Goal: Task Accomplishment & Management: Use online tool/utility

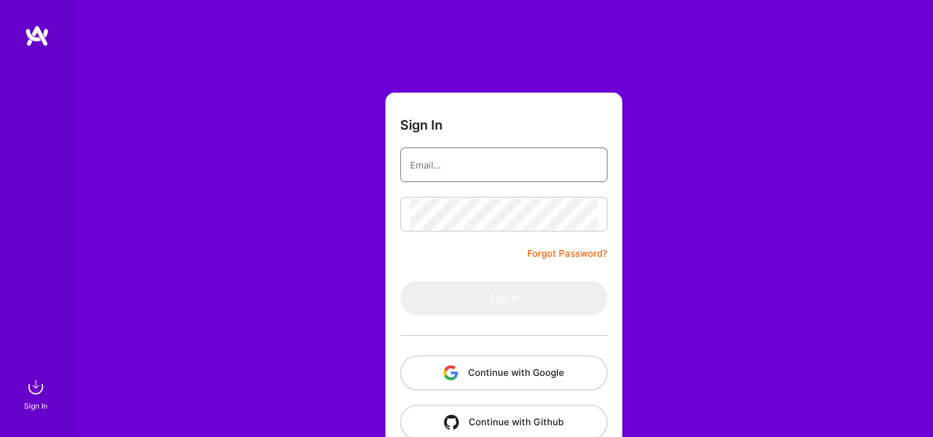
type input "[EMAIL_ADDRESS][DOMAIN_NAME]"
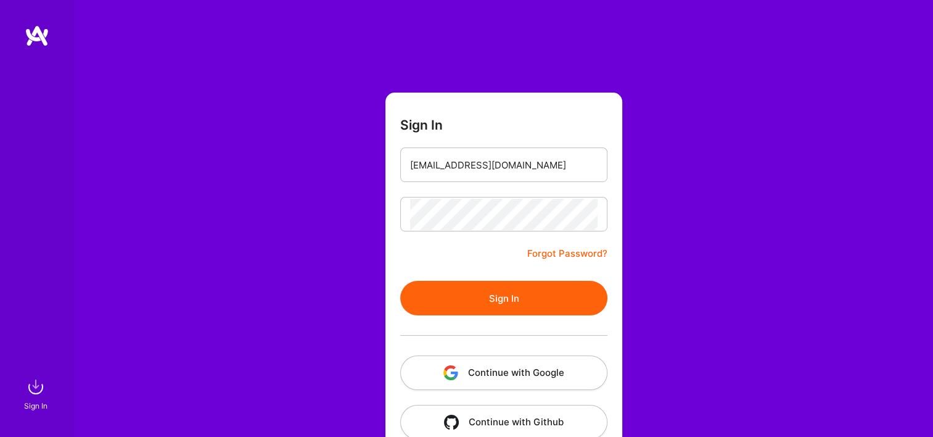
click at [306, 243] on div "Sign In [EMAIL_ADDRESS][DOMAIN_NAME] Forgot Password? Sign In Continue with Goo…" at bounding box center [503, 231] width 859 height 463
click at [455, 366] on img "button" at bounding box center [451, 372] width 15 height 15
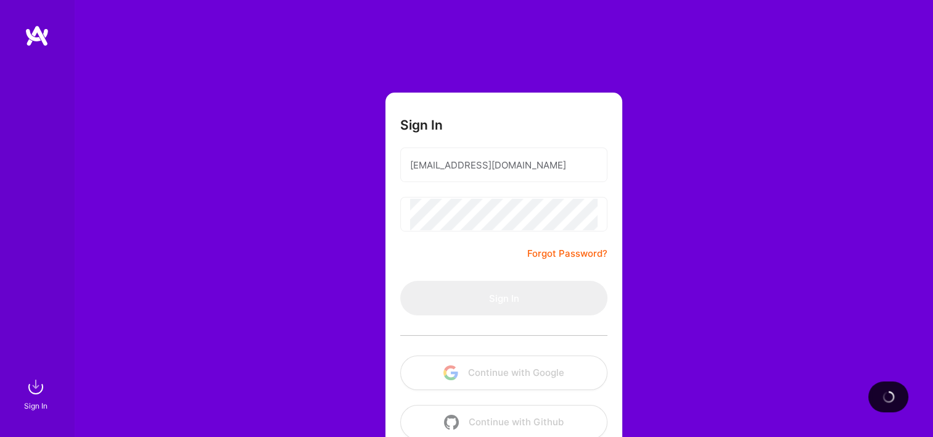
click at [268, 114] on div "Sign In Michaelgombos@a.team Forgot Password? Sign In Continue with Google Cont…" at bounding box center [503, 231] width 859 height 463
click at [339, 243] on div "Sign In Michaelgombos@a.team Forgot Password? Sign In Continue with Google Cont…" at bounding box center [503, 231] width 859 height 463
click at [360, 249] on div "Sign In Michaelgombos@a.team Forgot Password? Sign In Continue with Google Cont…" at bounding box center [503, 231] width 859 height 463
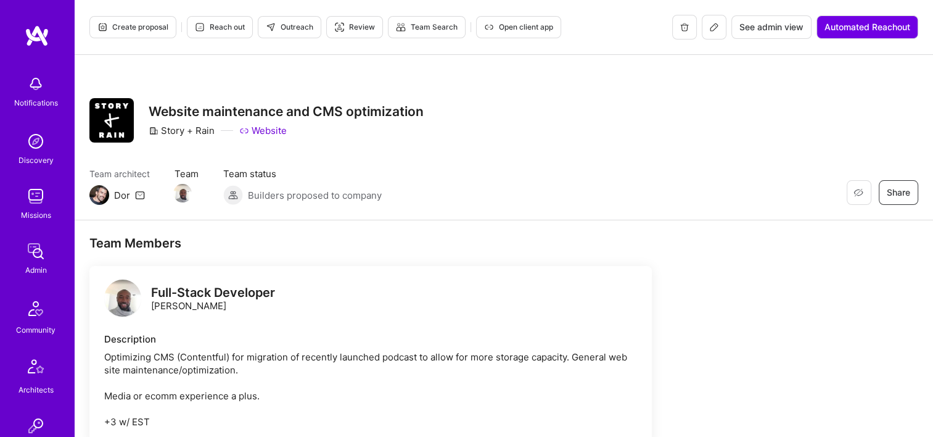
drag, startPoint x: 620, startPoint y: 79, endPoint x: 389, endPoint y: 93, distance: 231.1
click at [620, 80] on div "Restore Not Interested Share Website maintenance and CMS optimization Story + R…" at bounding box center [504, 137] width 859 height 165
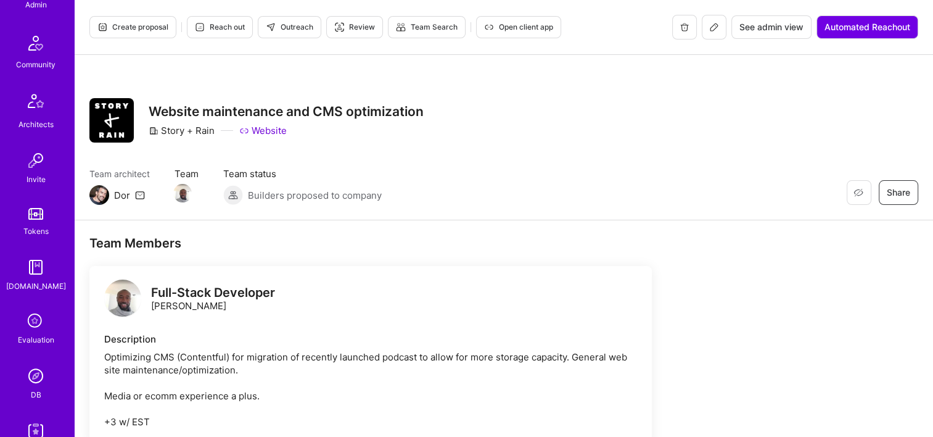
scroll to position [494, 0]
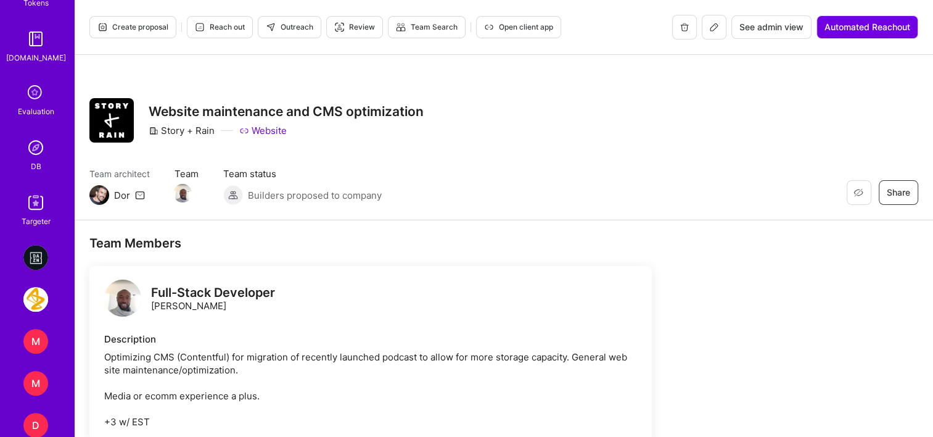
click at [36, 153] on img at bounding box center [35, 147] width 25 height 25
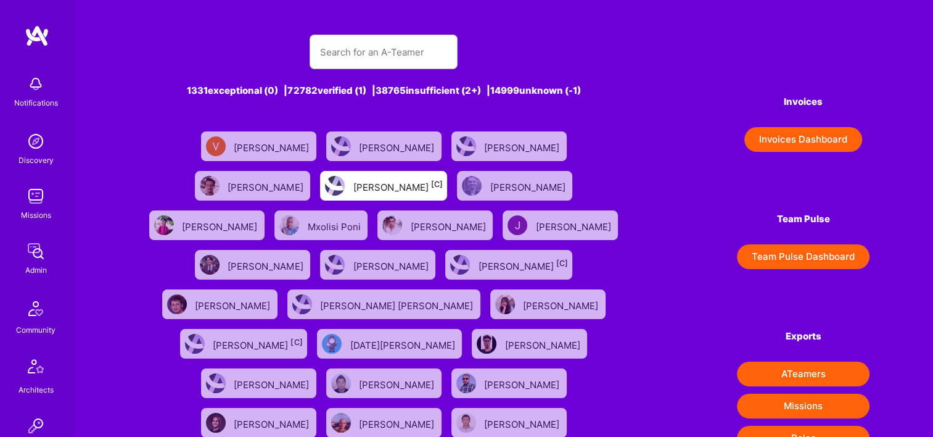
click at [772, 134] on button "Invoices Dashboard" at bounding box center [804, 139] width 118 height 25
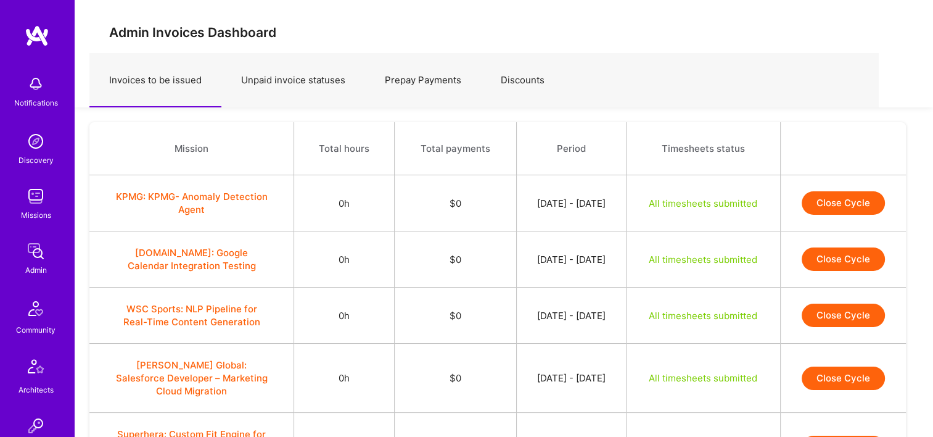
click at [444, 91] on link "Prepay Payments" at bounding box center [423, 81] width 116 height 54
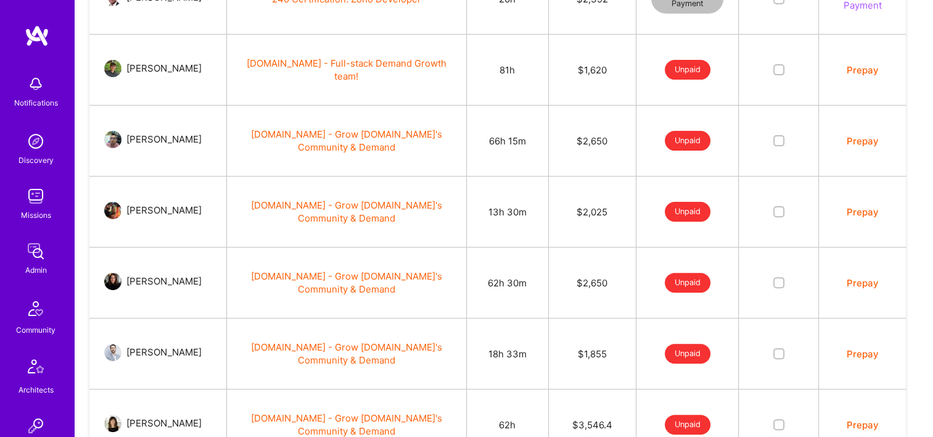
scroll to position [185, 0]
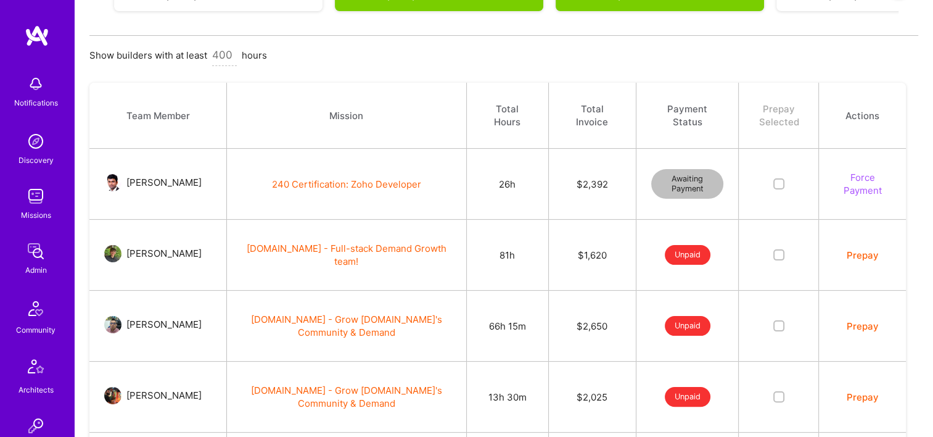
click at [861, 261] on td "Prepay" at bounding box center [862, 255] width 87 height 71
click at [864, 255] on button "Prepay" at bounding box center [863, 255] width 32 height 13
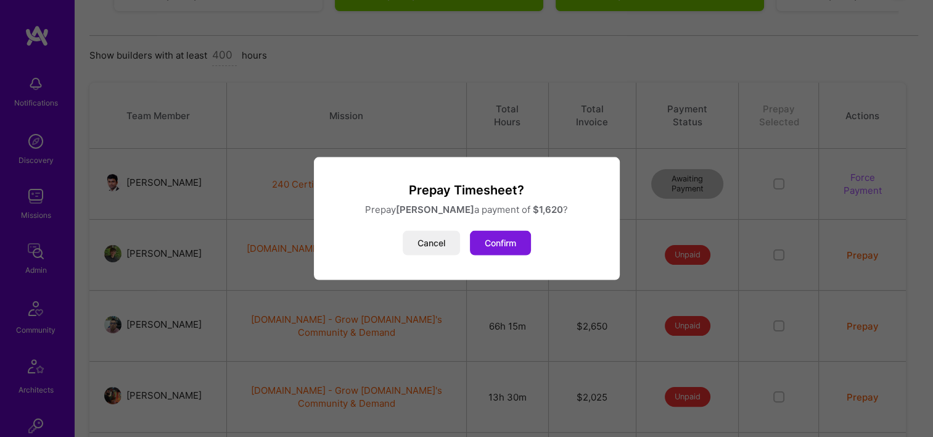
click at [523, 247] on button "Confirm" at bounding box center [500, 243] width 61 height 25
click at [511, 247] on button "Confirm" at bounding box center [500, 243] width 61 height 25
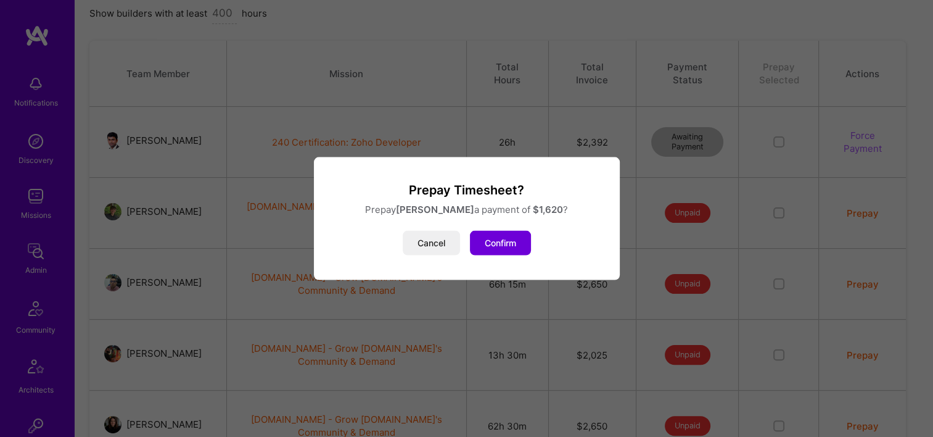
scroll to position [247, 0]
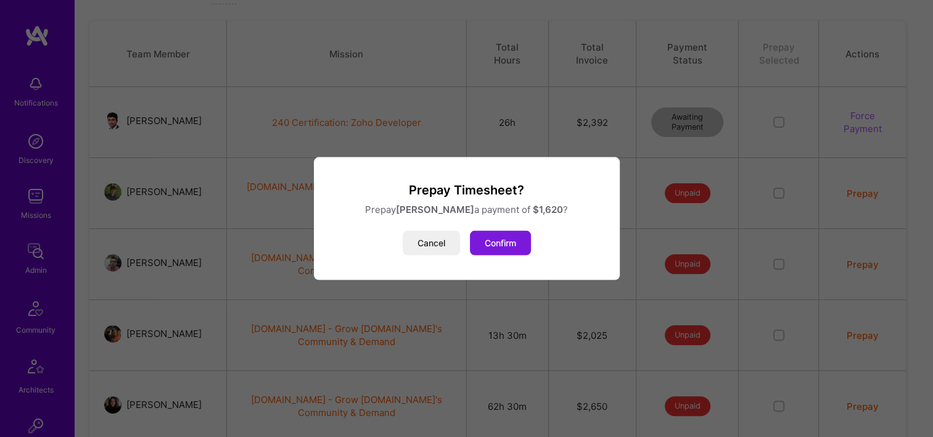
click at [489, 247] on button "Confirm" at bounding box center [500, 243] width 61 height 25
click at [494, 246] on button "Confirm" at bounding box center [500, 243] width 61 height 25
click at [507, 238] on button "Confirm" at bounding box center [500, 243] width 61 height 25
click at [441, 242] on button "Cancel" at bounding box center [431, 243] width 57 height 25
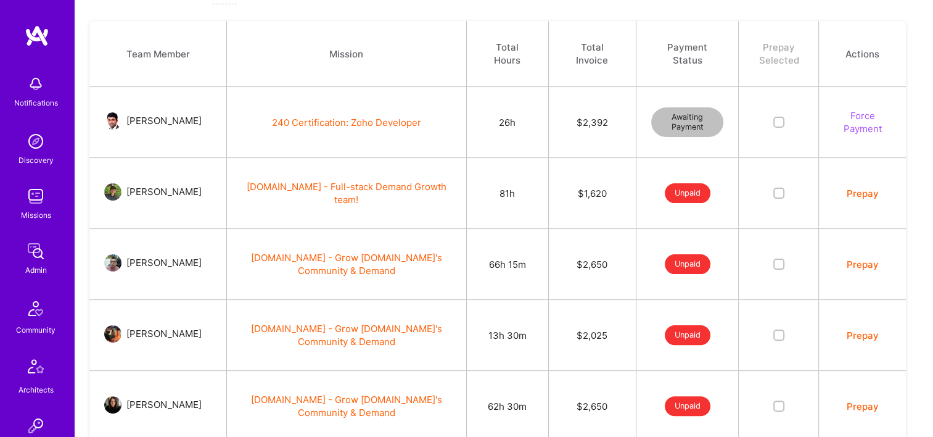
click at [859, 195] on button "Prepay" at bounding box center [863, 193] width 32 height 13
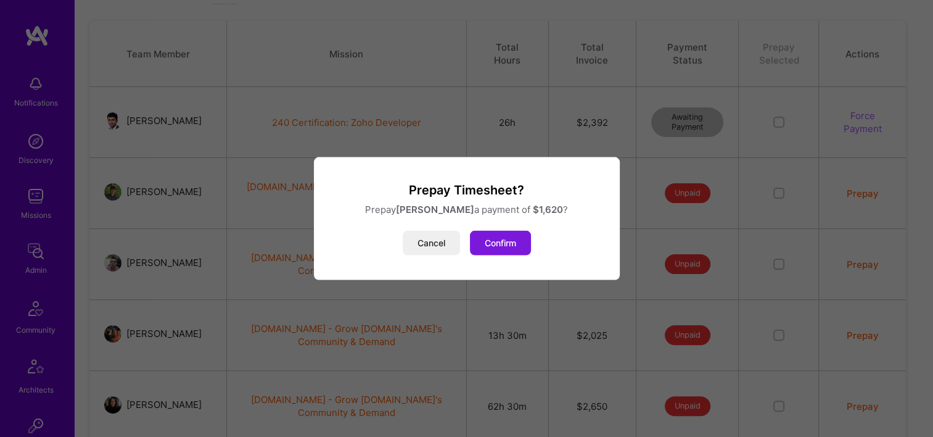
click at [509, 234] on button "Confirm" at bounding box center [500, 243] width 61 height 25
click at [444, 243] on button "Cancel" at bounding box center [431, 243] width 57 height 25
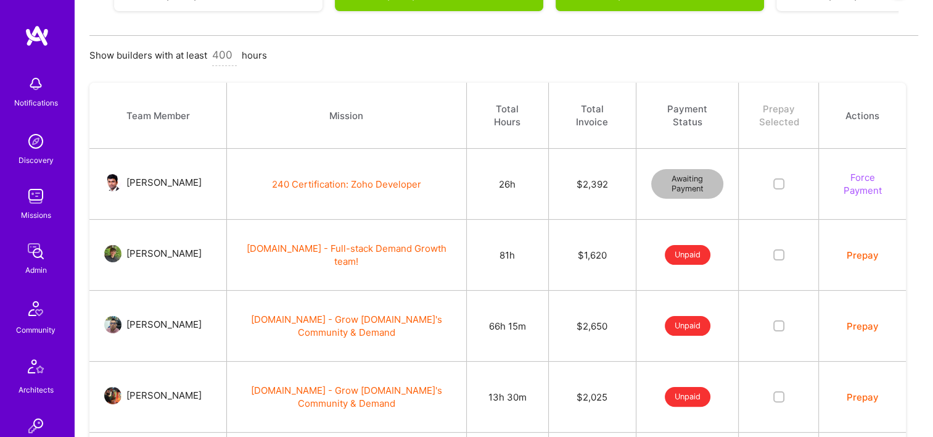
click at [527, 200] on td "26h" at bounding box center [507, 184] width 82 height 71
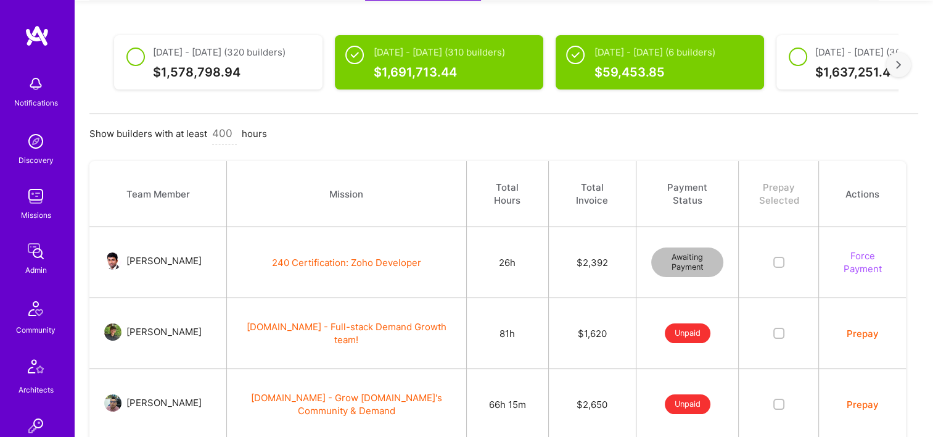
scroll to position [0, 0]
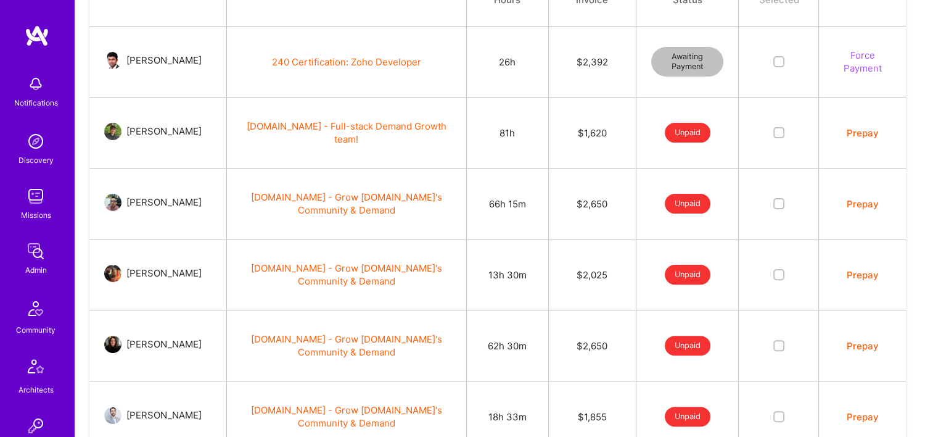
click at [862, 130] on button "Prepay" at bounding box center [863, 132] width 32 height 13
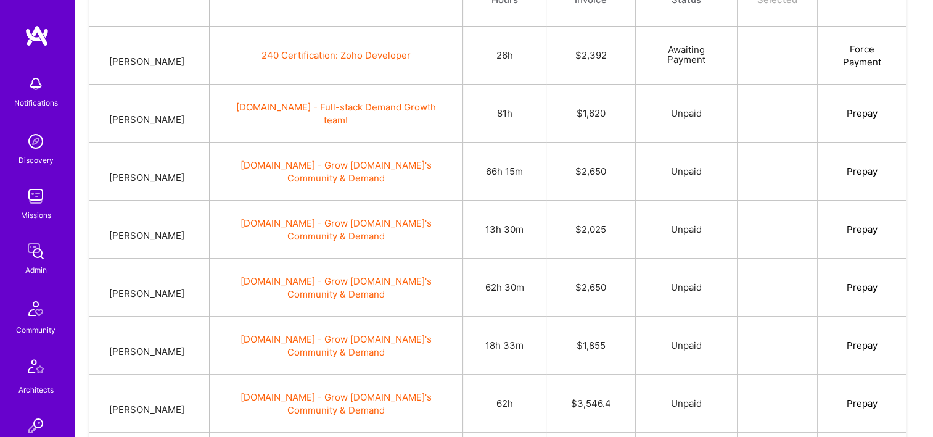
scroll to position [307, 0]
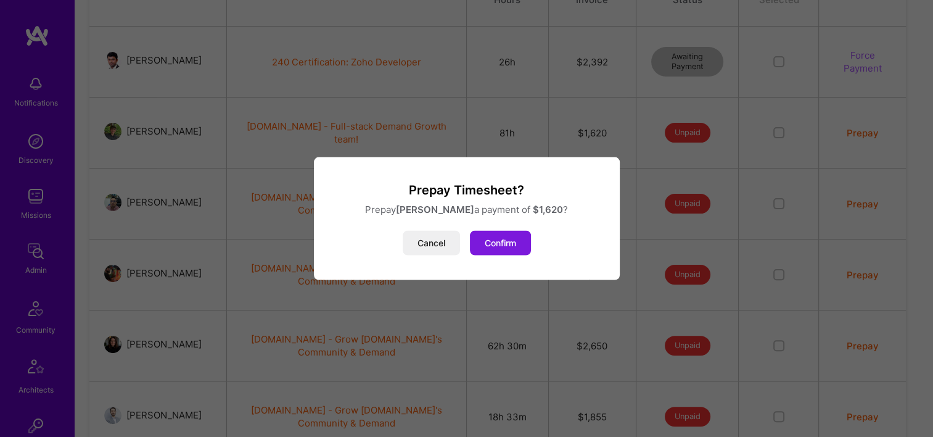
click at [521, 233] on button "Confirm" at bounding box center [500, 243] width 61 height 25
click at [517, 244] on button "Confirm" at bounding box center [500, 243] width 61 height 25
click at [517, 245] on button "Confirm" at bounding box center [500, 243] width 61 height 25
click at [516, 245] on button "Confirm" at bounding box center [500, 243] width 61 height 25
click at [500, 244] on button "Confirm" at bounding box center [500, 243] width 61 height 25
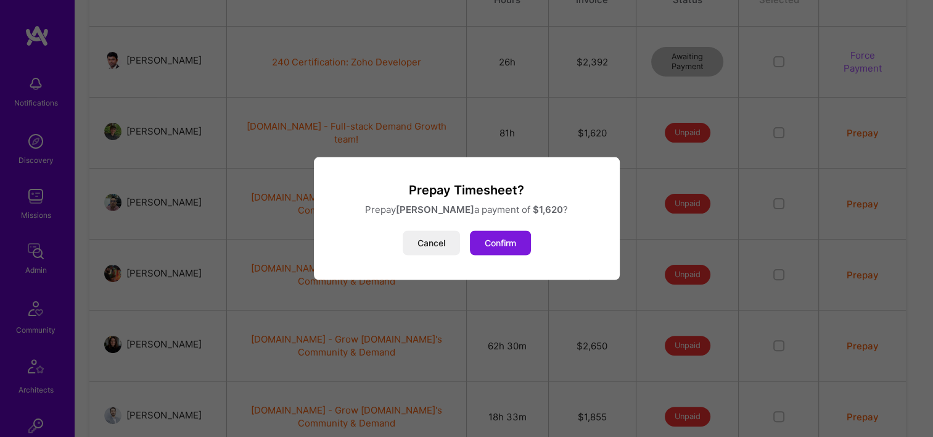
click at [498, 244] on button "Confirm" at bounding box center [500, 243] width 61 height 25
drag, startPoint x: 498, startPoint y: 244, endPoint x: 390, endPoint y: 246, distance: 108.6
click at [493, 244] on button "Confirm" at bounding box center [500, 243] width 61 height 25
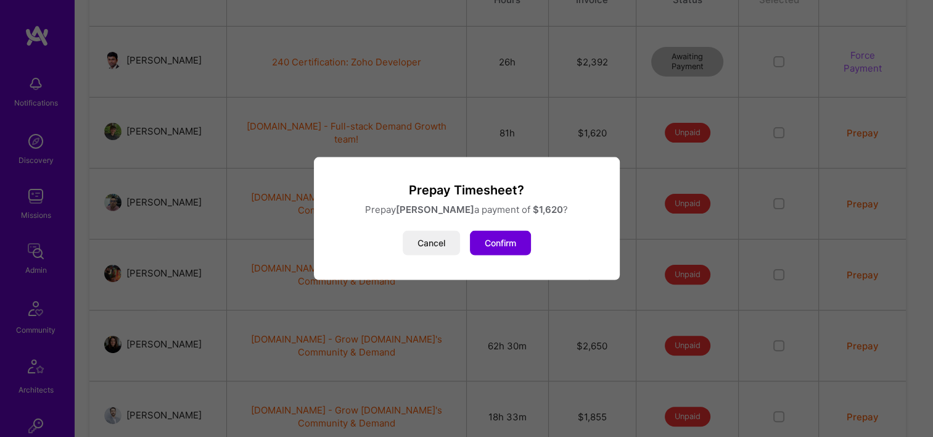
click at [389, 246] on div "Cancel Confirm" at bounding box center [467, 243] width 276 height 25
click at [452, 239] on button "Cancel" at bounding box center [431, 243] width 57 height 25
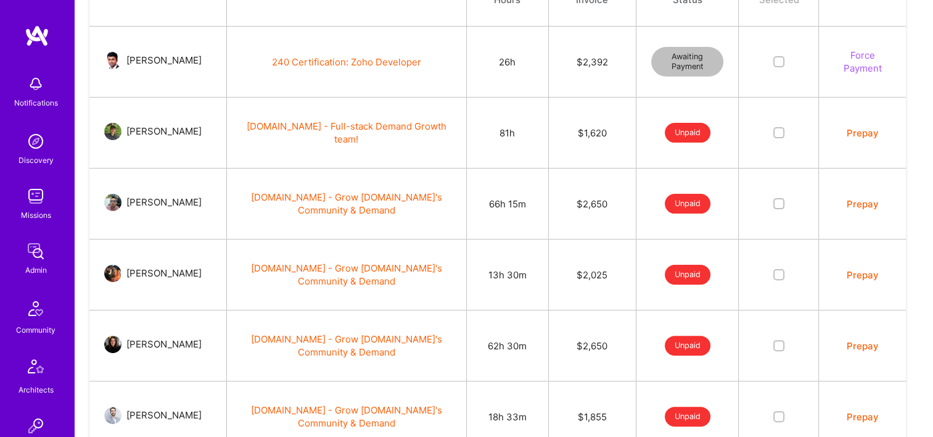
click at [869, 130] on button "Prepay" at bounding box center [863, 132] width 32 height 13
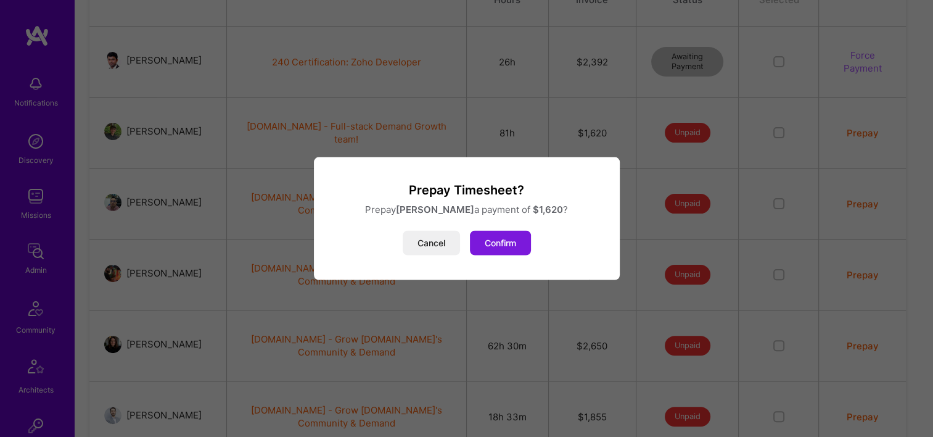
click at [511, 249] on button "Confirm" at bounding box center [500, 243] width 61 height 25
click at [510, 249] on button "Confirm" at bounding box center [500, 243] width 61 height 25
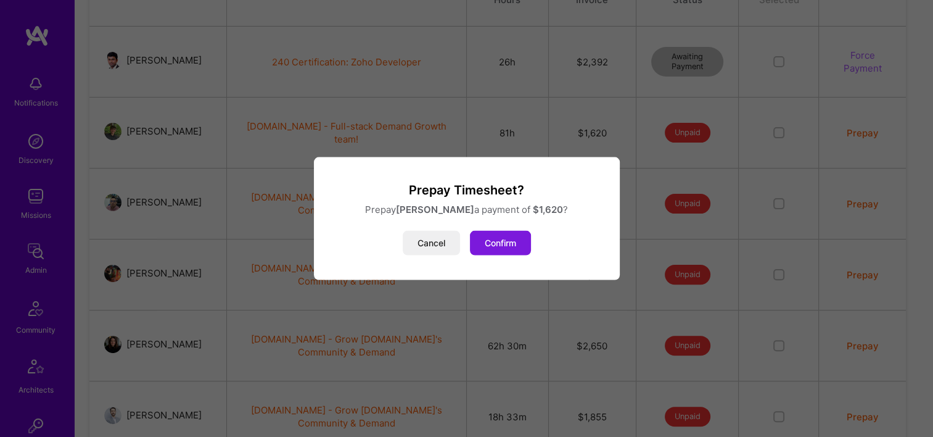
click at [510, 249] on button "Confirm" at bounding box center [500, 243] width 61 height 25
drag, startPoint x: 510, startPoint y: 249, endPoint x: 416, endPoint y: 249, distance: 93.2
click at [509, 249] on button "Confirm" at bounding box center [500, 243] width 61 height 25
click at [416, 249] on button "Cancel" at bounding box center [431, 243] width 57 height 25
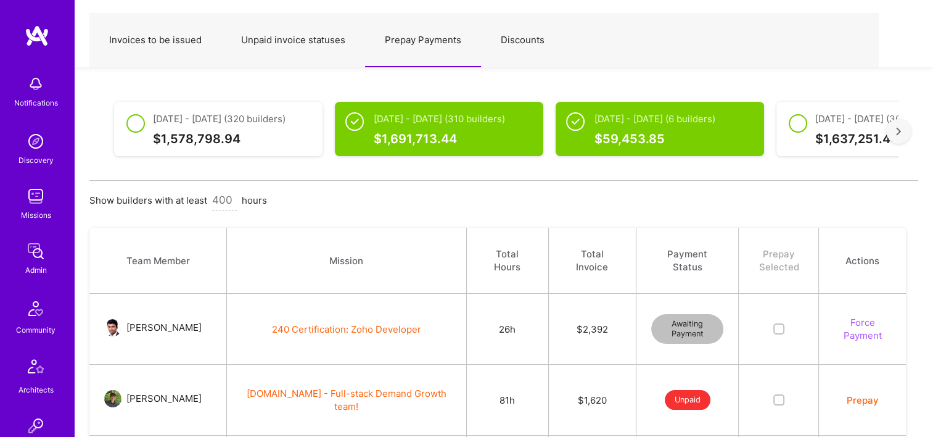
scroll to position [0, 0]
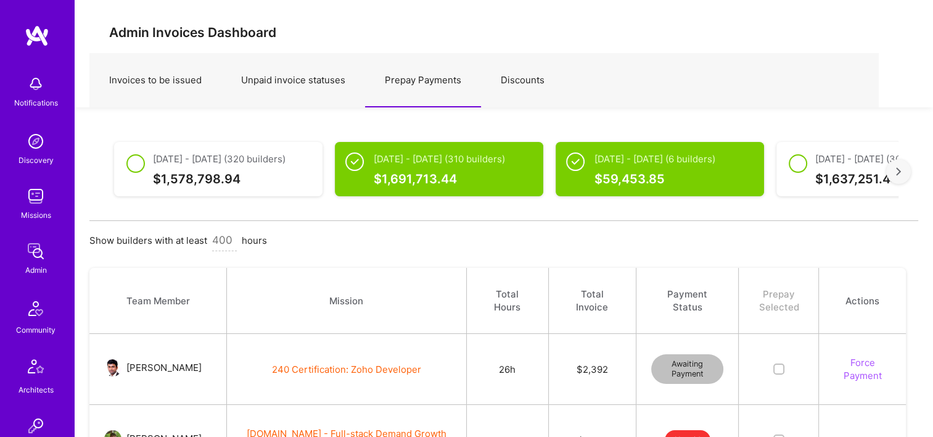
click at [907, 171] on div at bounding box center [898, 171] width 25 height 25
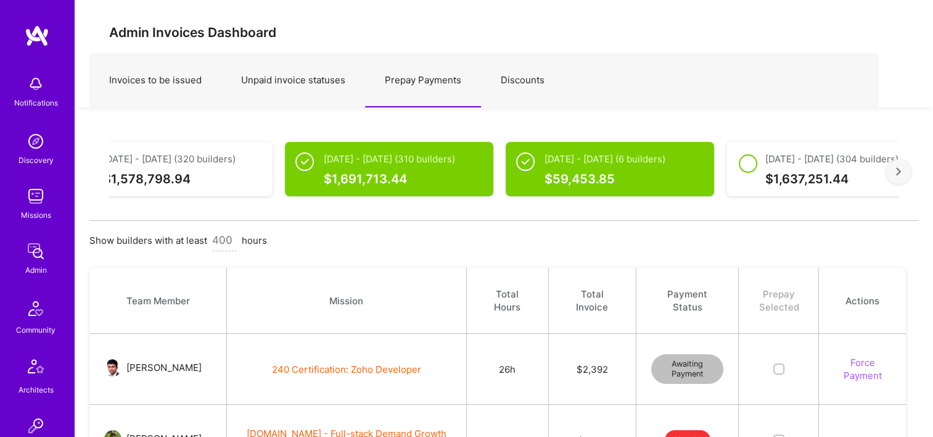
click at [907, 171] on div at bounding box center [898, 171] width 25 height 25
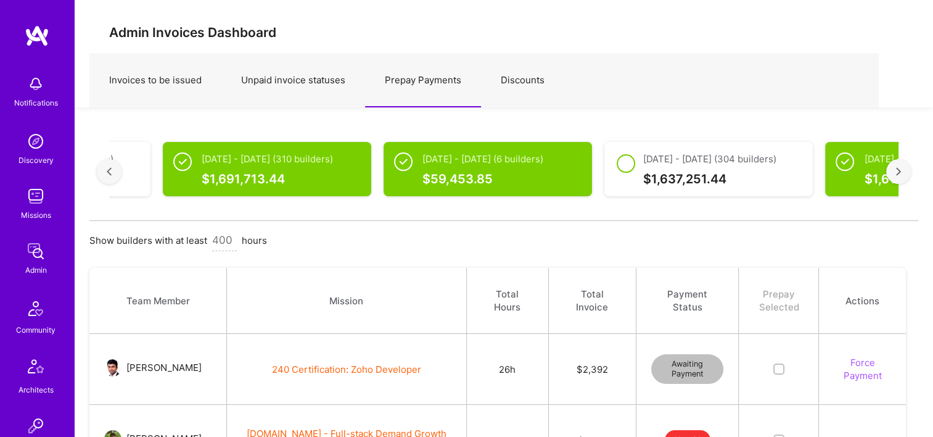
click at [907, 171] on div at bounding box center [898, 171] width 25 height 25
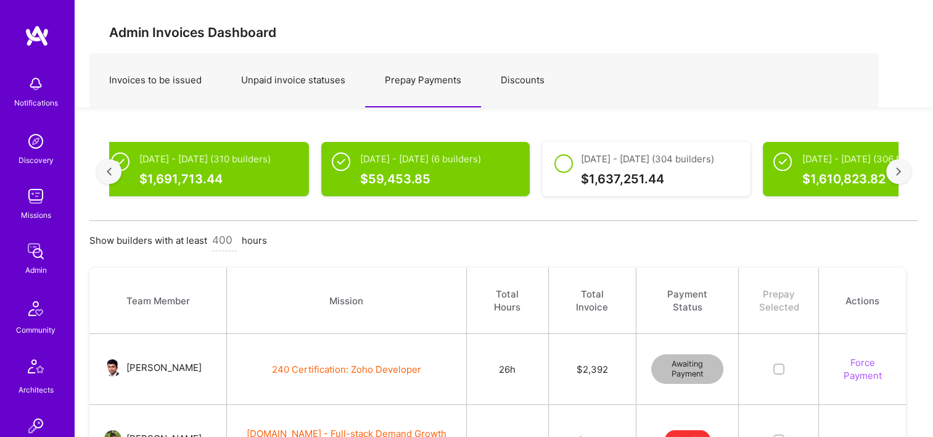
click at [907, 171] on div at bounding box center [898, 171] width 25 height 25
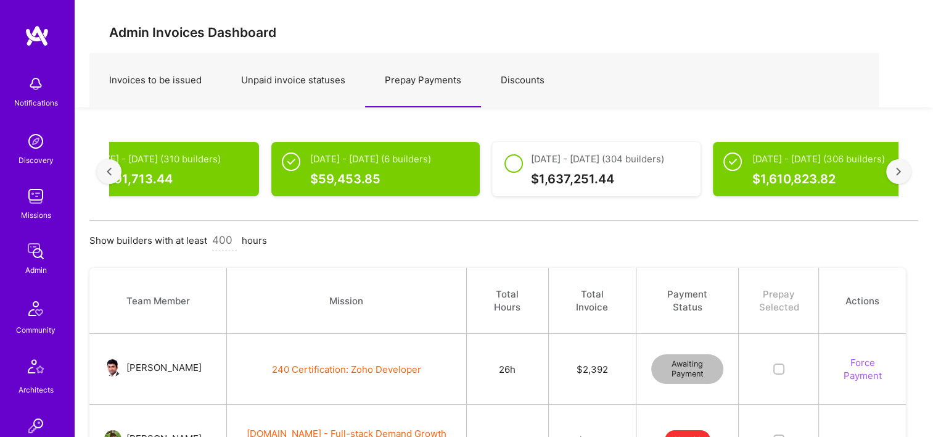
click at [907, 171] on div at bounding box center [898, 171] width 25 height 25
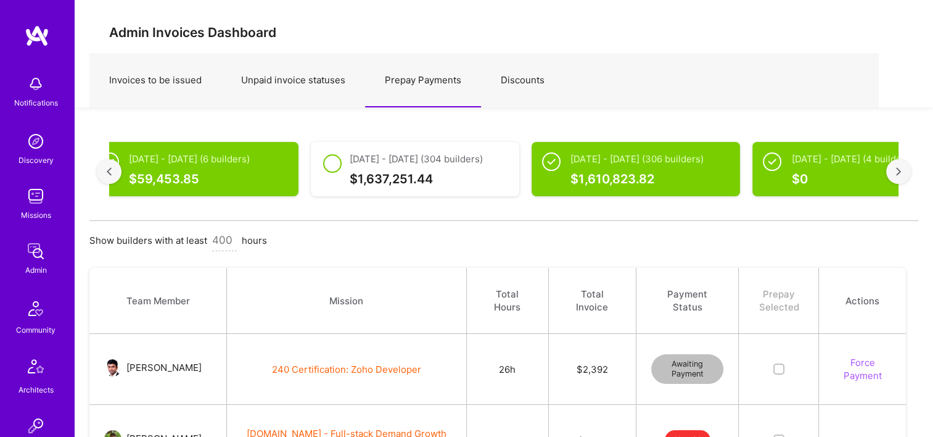
click at [906, 171] on div at bounding box center [898, 171] width 25 height 25
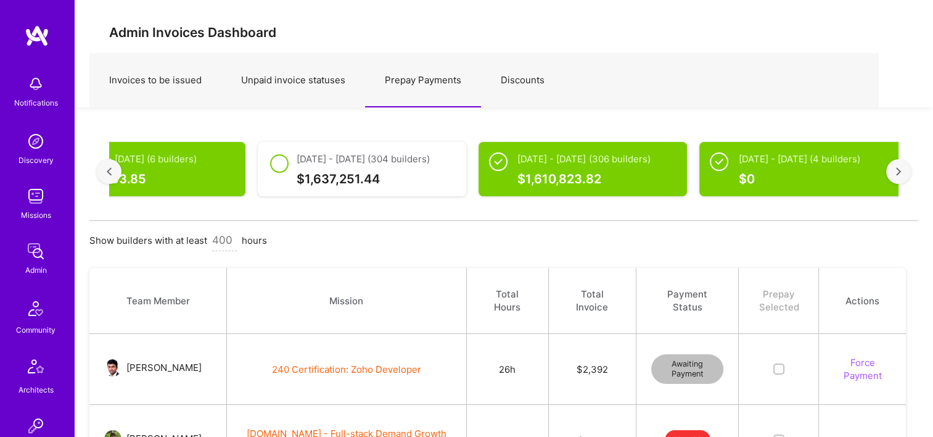
click at [906, 171] on div at bounding box center [898, 171] width 25 height 25
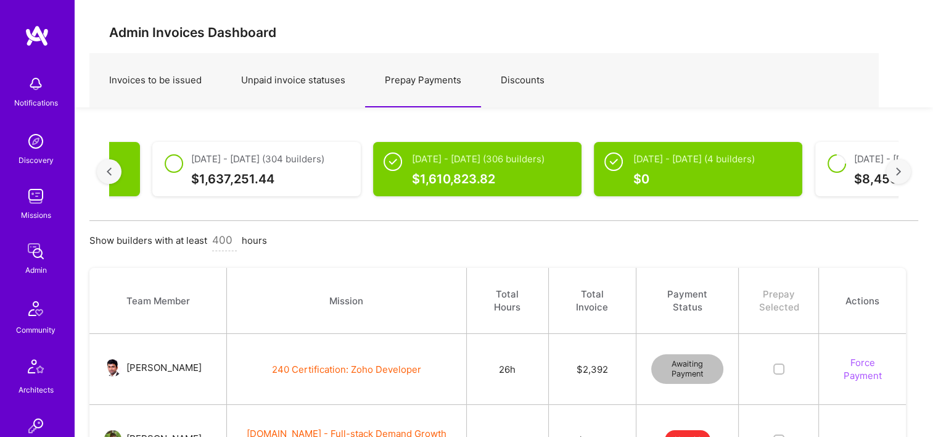
click at [906, 171] on div at bounding box center [898, 171] width 25 height 25
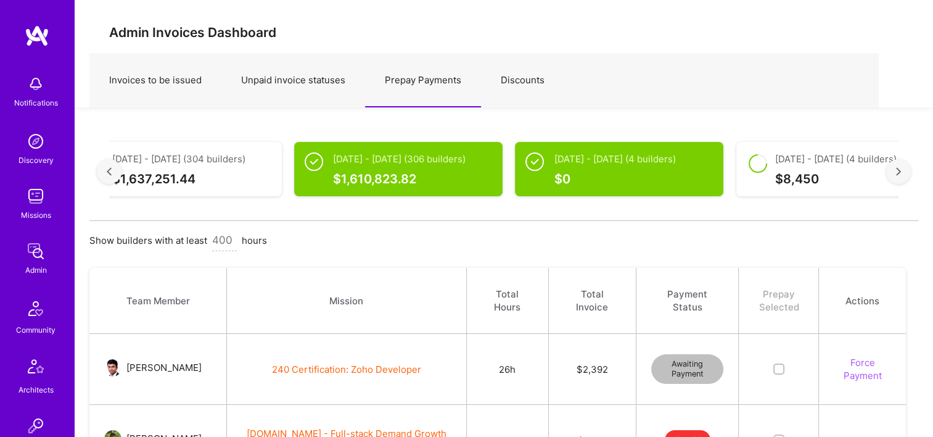
click at [906, 171] on div at bounding box center [898, 171] width 25 height 25
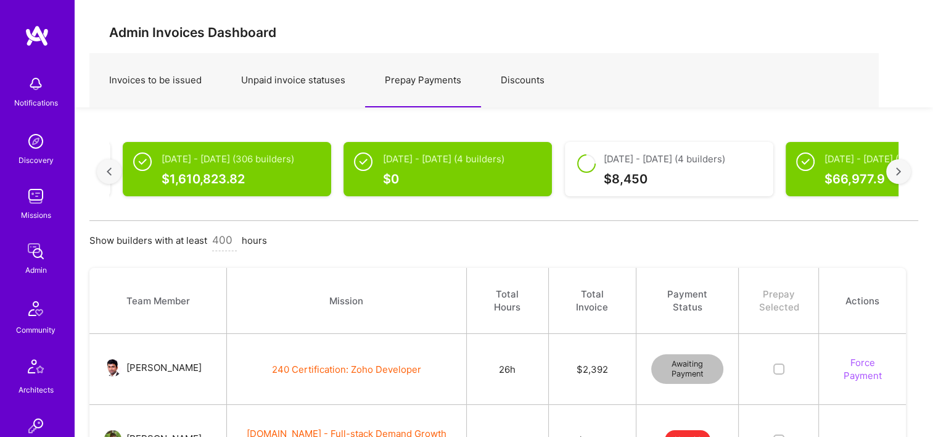
click at [906, 171] on div at bounding box center [898, 171] width 25 height 25
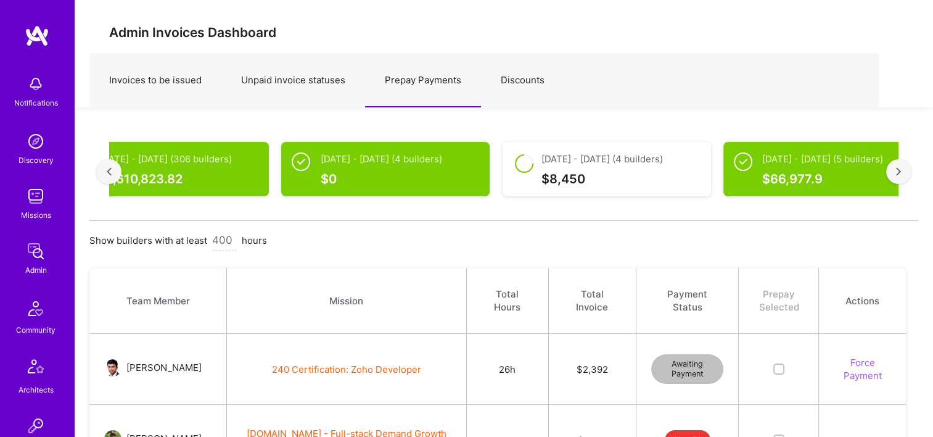
click at [906, 171] on div at bounding box center [898, 171] width 25 height 25
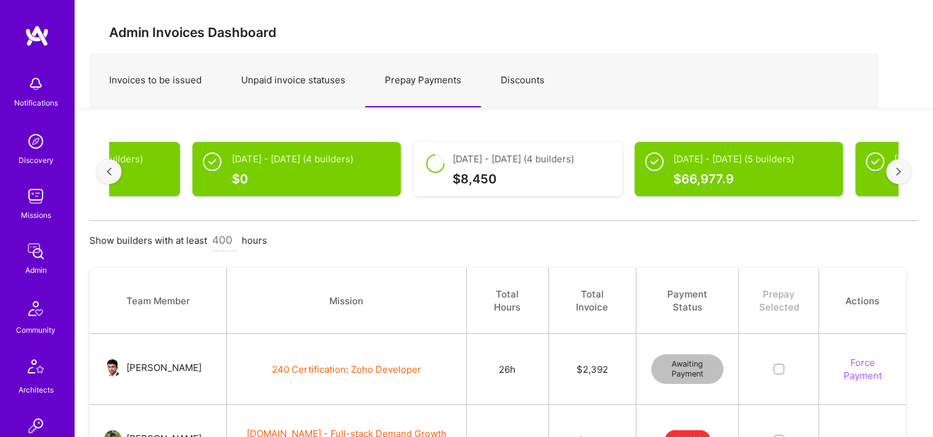
click at [906, 171] on div at bounding box center [898, 171] width 25 height 25
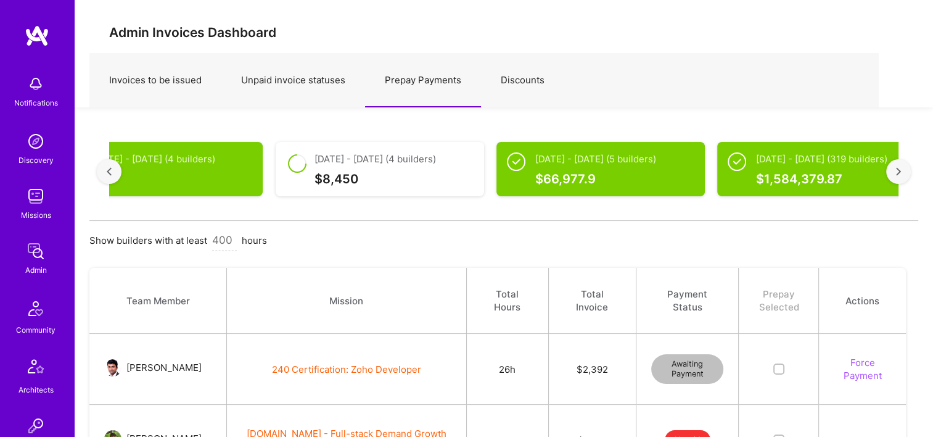
click at [906, 171] on div at bounding box center [898, 171] width 25 height 25
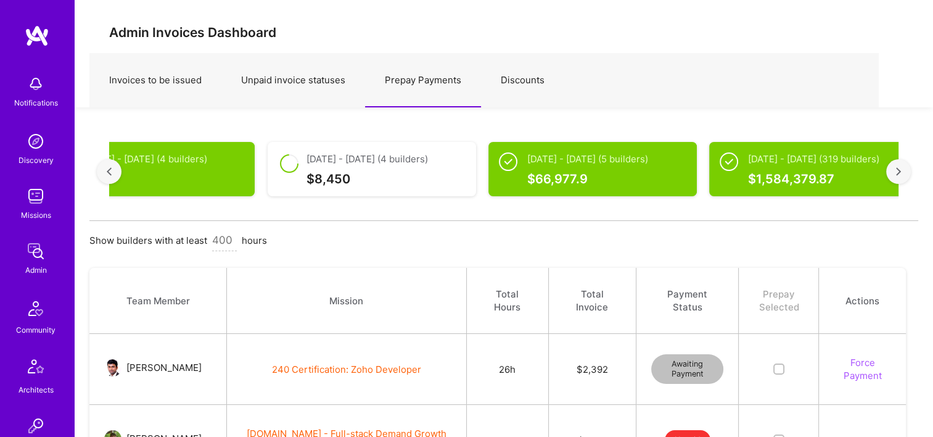
click at [906, 171] on div at bounding box center [898, 171] width 25 height 25
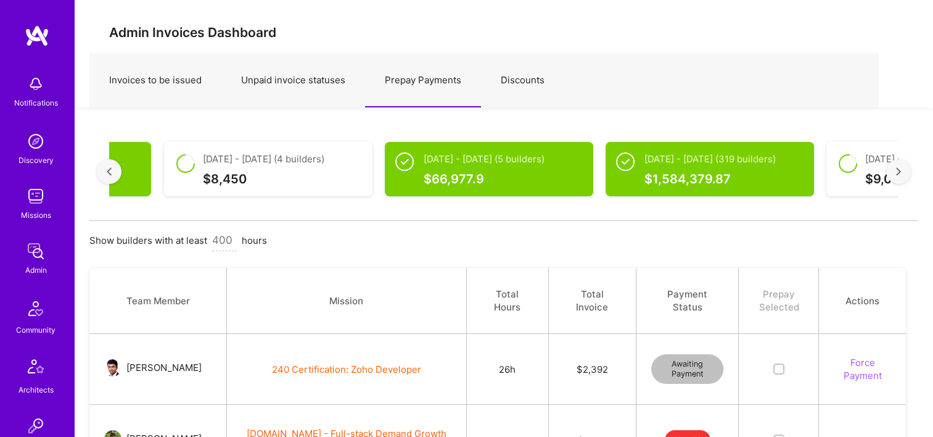
click at [906, 171] on div at bounding box center [898, 171] width 25 height 25
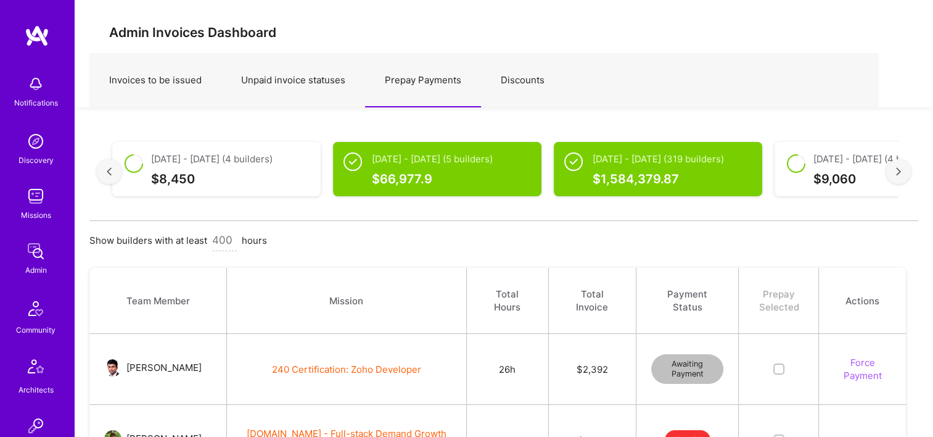
click at [906, 171] on div at bounding box center [898, 171] width 25 height 25
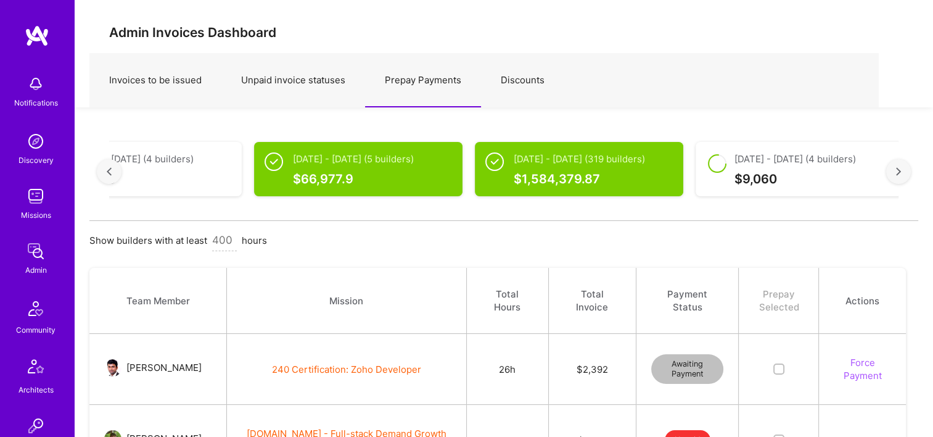
click at [906, 171] on div at bounding box center [898, 171] width 25 height 25
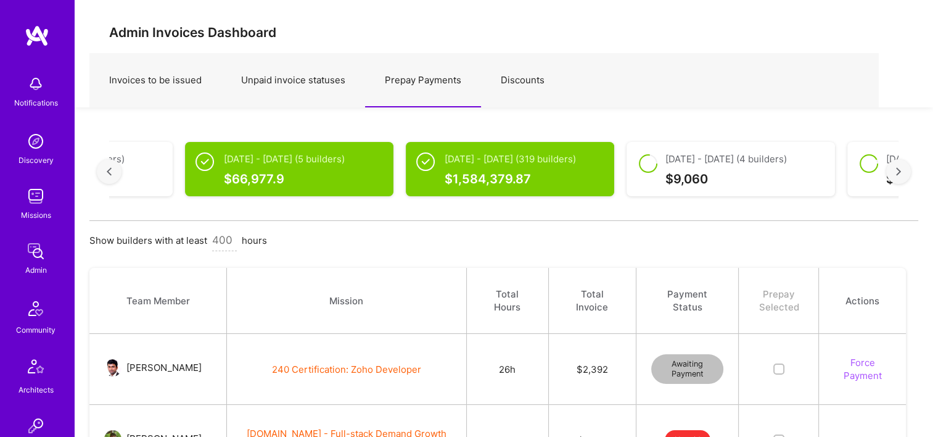
click at [906, 171] on div at bounding box center [898, 171] width 25 height 25
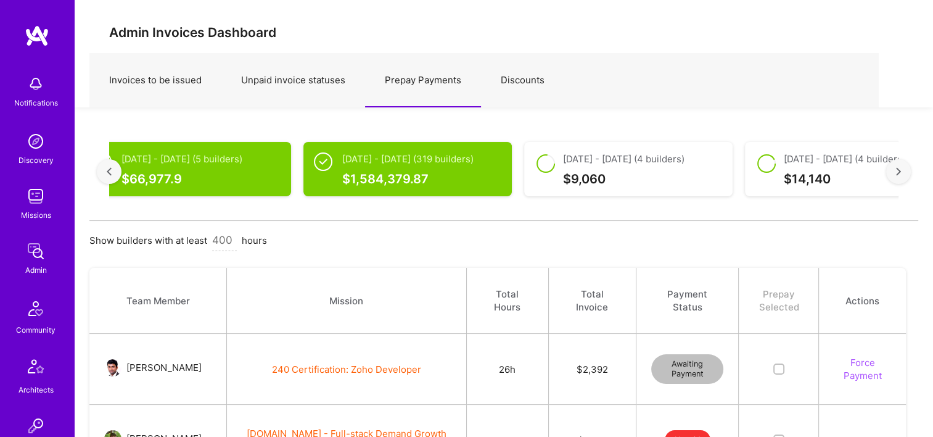
click at [906, 171] on div at bounding box center [898, 171] width 25 height 25
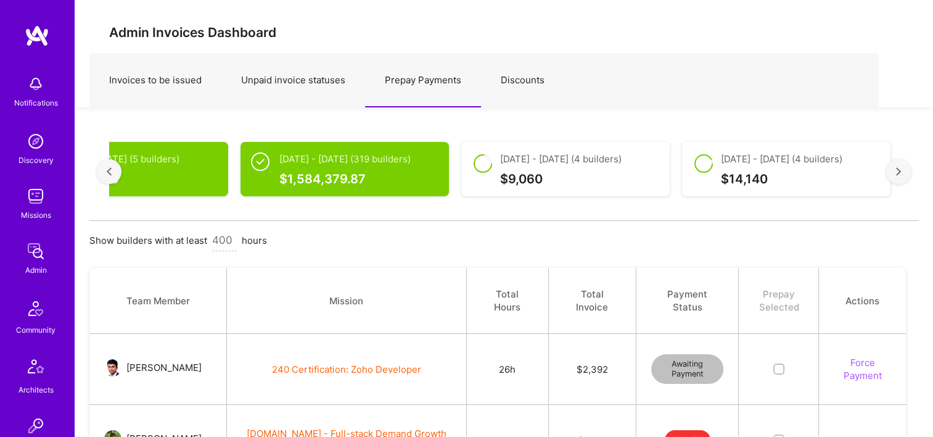
click at [906, 171] on div at bounding box center [898, 171] width 25 height 25
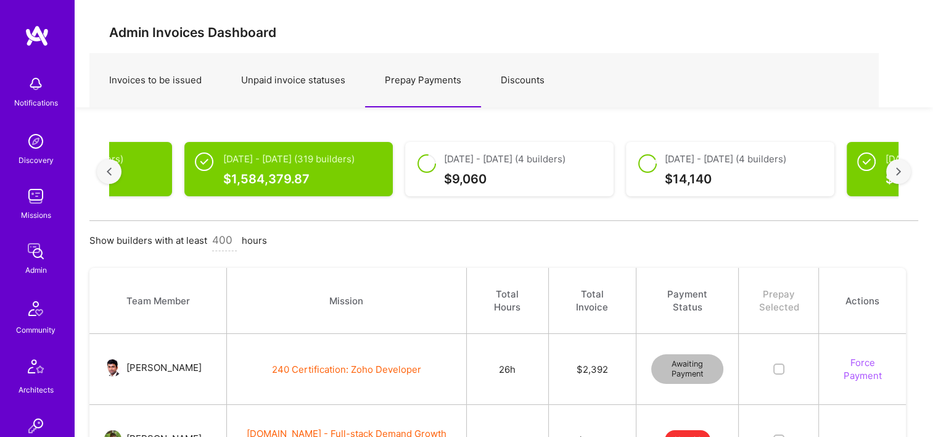
click at [906, 171] on div at bounding box center [898, 171] width 25 height 25
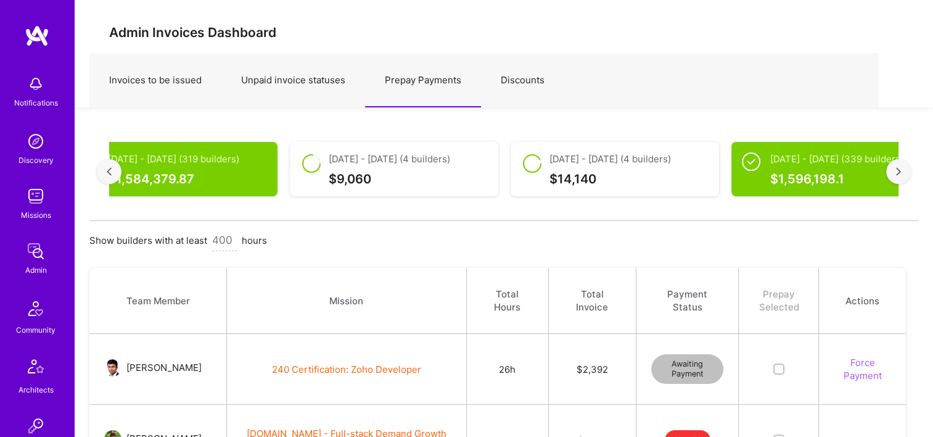
click at [906, 171] on div at bounding box center [898, 171] width 25 height 25
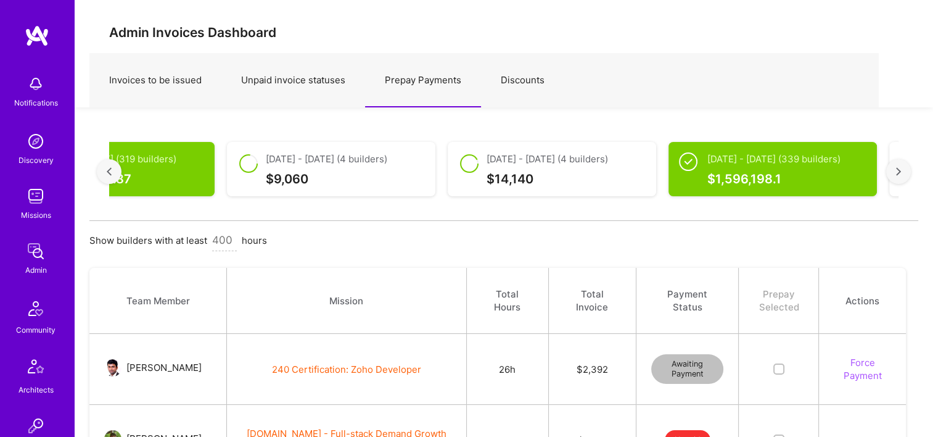
click at [906, 171] on div at bounding box center [898, 171] width 25 height 25
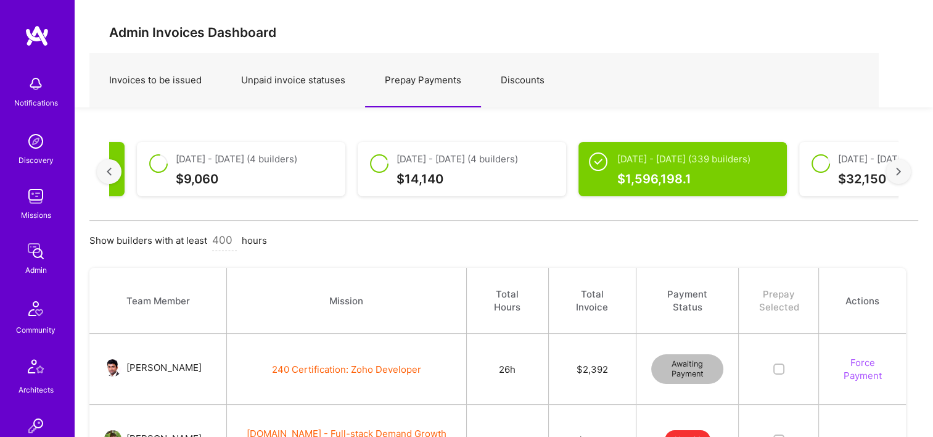
click at [906, 171] on div at bounding box center [898, 171] width 25 height 25
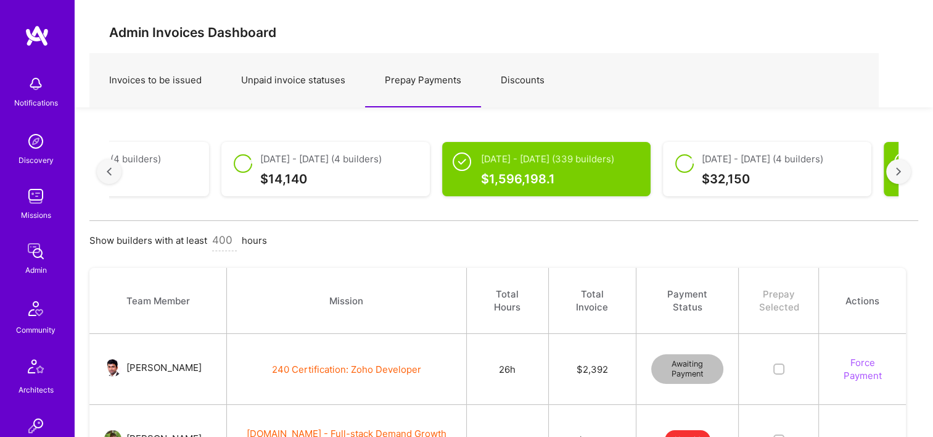
click at [906, 171] on div at bounding box center [898, 171] width 25 height 25
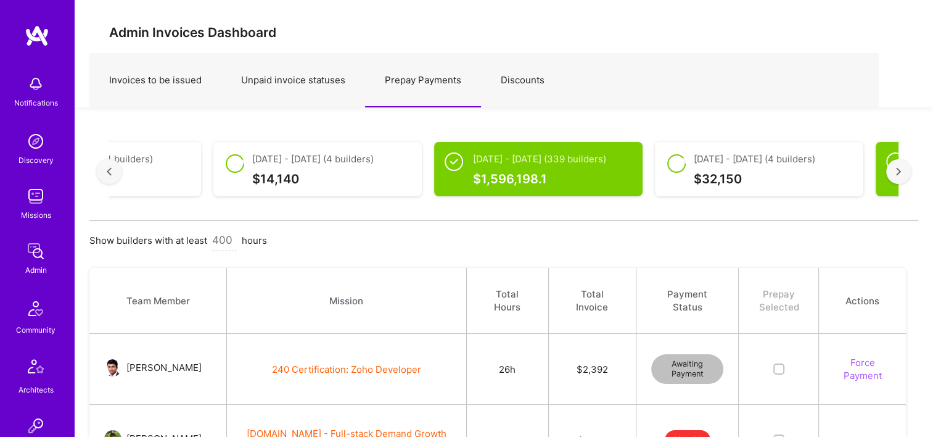
click at [906, 171] on div at bounding box center [898, 171] width 25 height 25
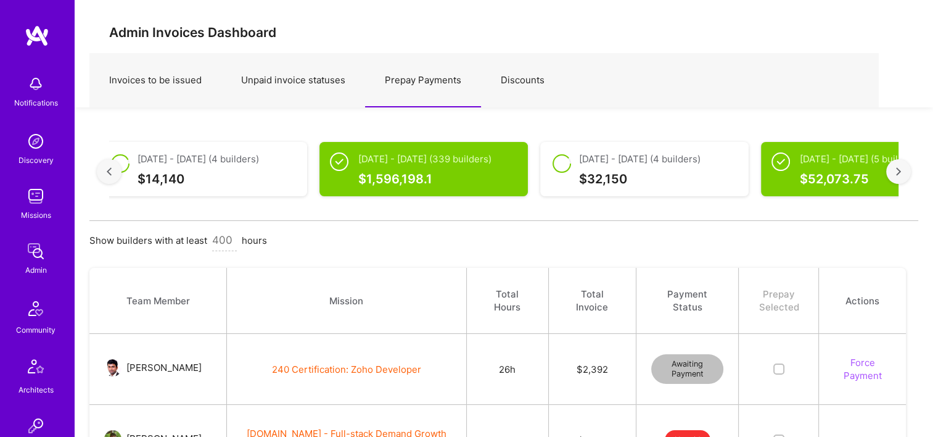
click at [906, 171] on div at bounding box center [898, 171] width 25 height 25
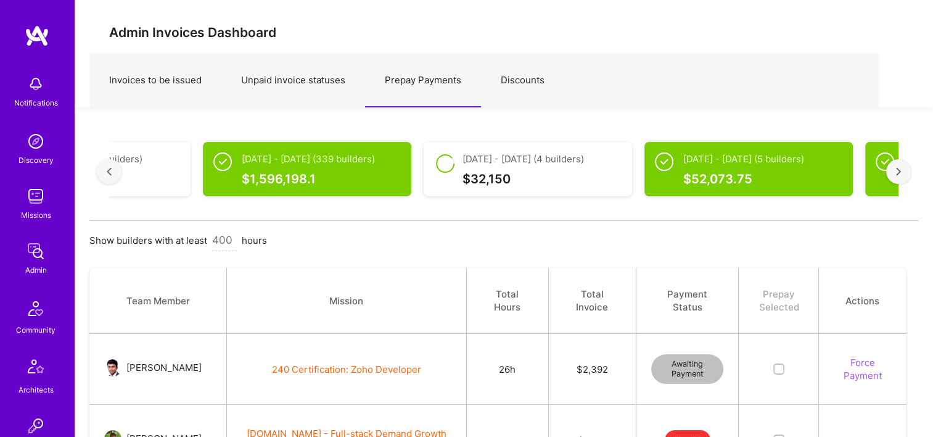
click at [906, 171] on div at bounding box center [898, 171] width 25 height 25
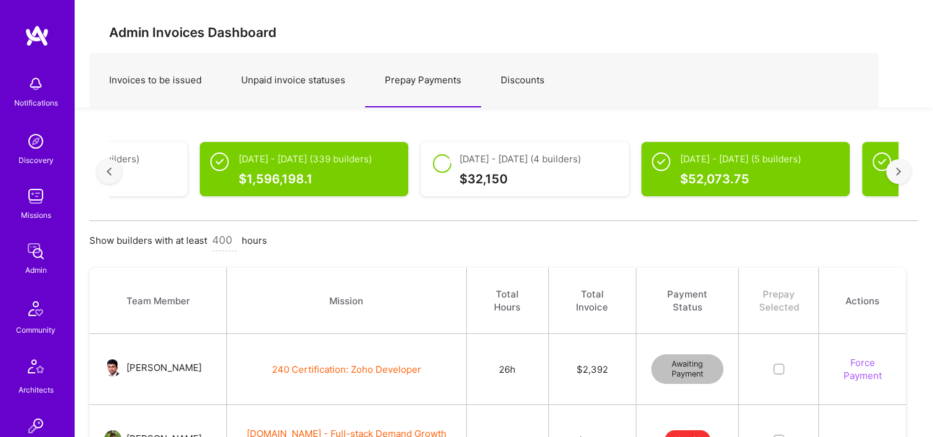
click at [906, 171] on div at bounding box center [898, 171] width 25 height 25
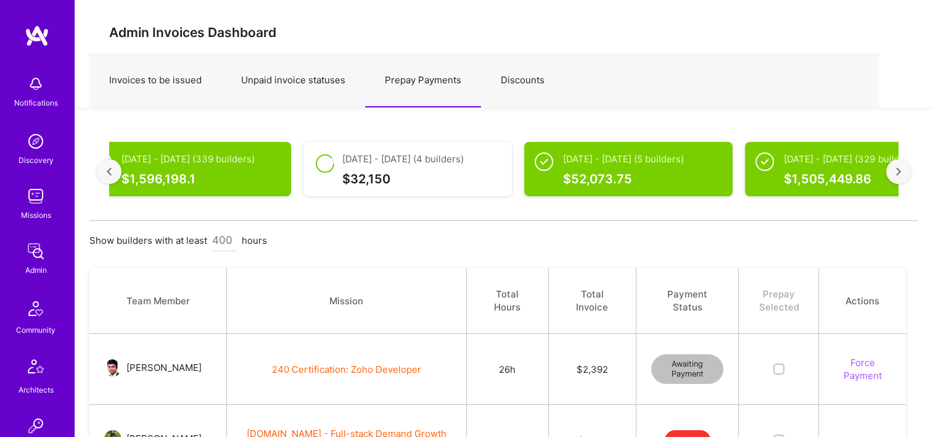
click at [906, 171] on div at bounding box center [898, 171] width 25 height 25
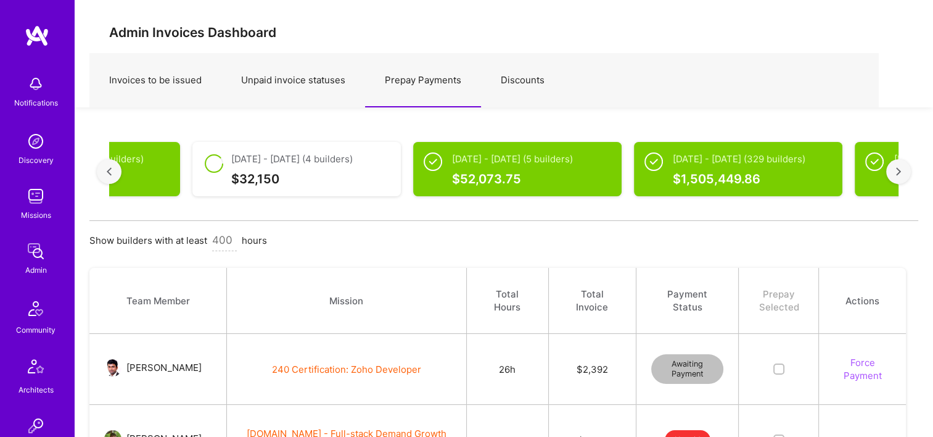
click at [906, 171] on div at bounding box center [898, 171] width 25 height 25
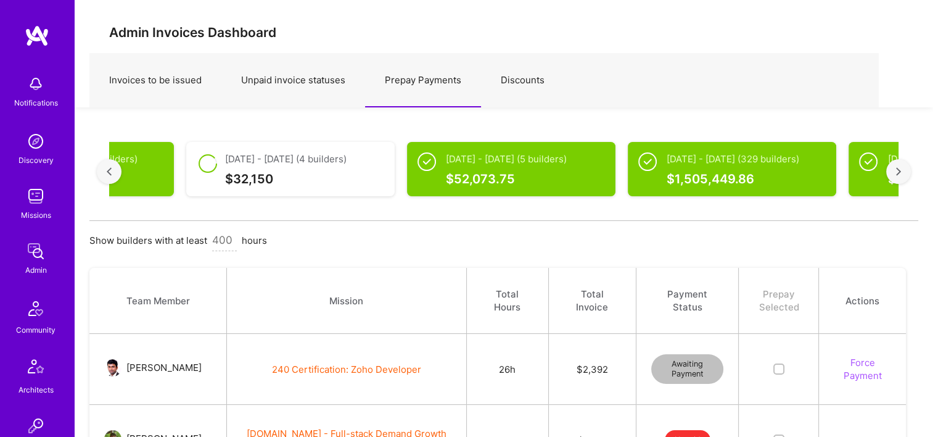
click at [906, 171] on div at bounding box center [898, 171] width 25 height 25
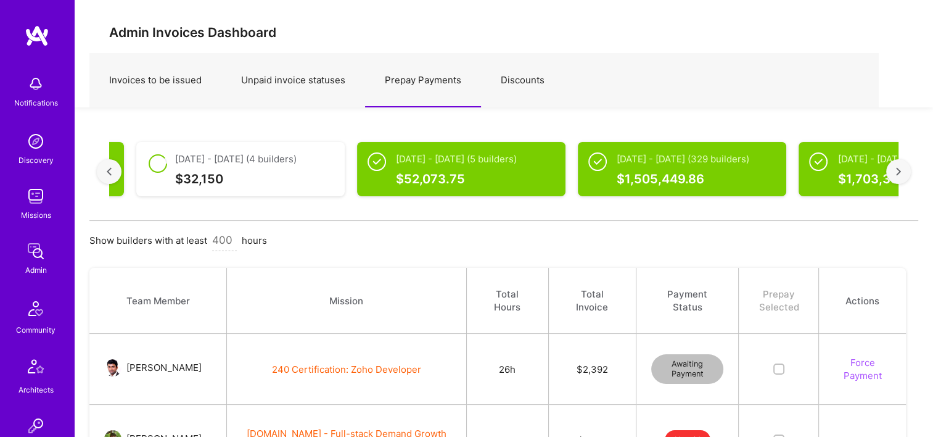
click at [903, 172] on div at bounding box center [898, 171] width 25 height 25
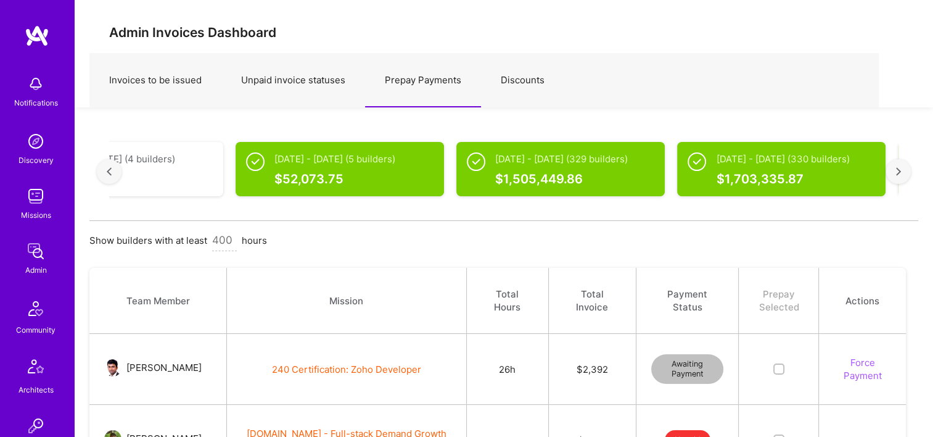
click at [903, 172] on div at bounding box center [898, 171] width 25 height 25
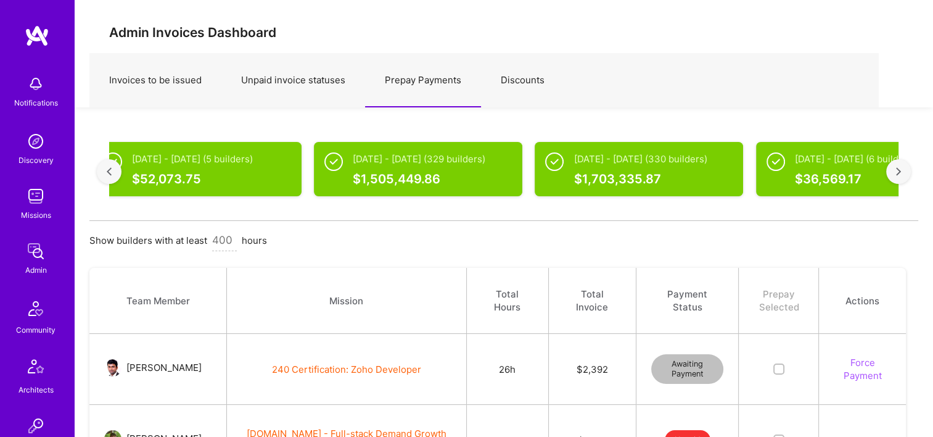
click at [903, 172] on div at bounding box center [898, 171] width 25 height 25
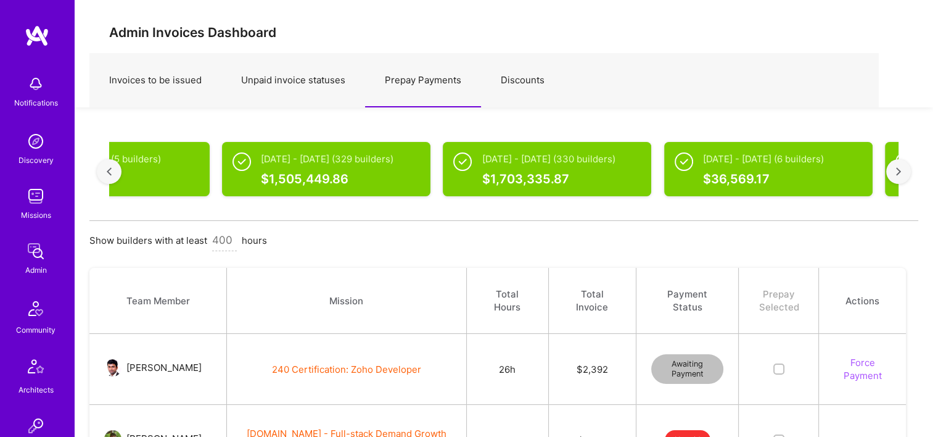
click at [903, 172] on div at bounding box center [898, 171] width 25 height 25
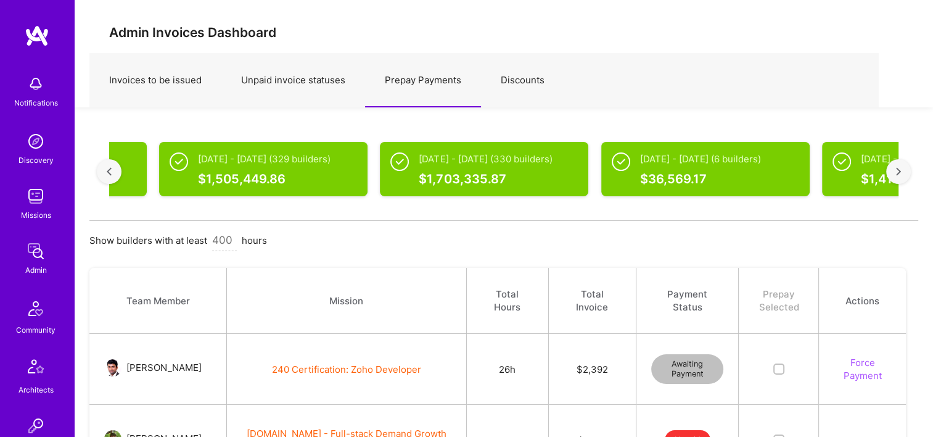
click at [903, 172] on div at bounding box center [898, 171] width 25 height 25
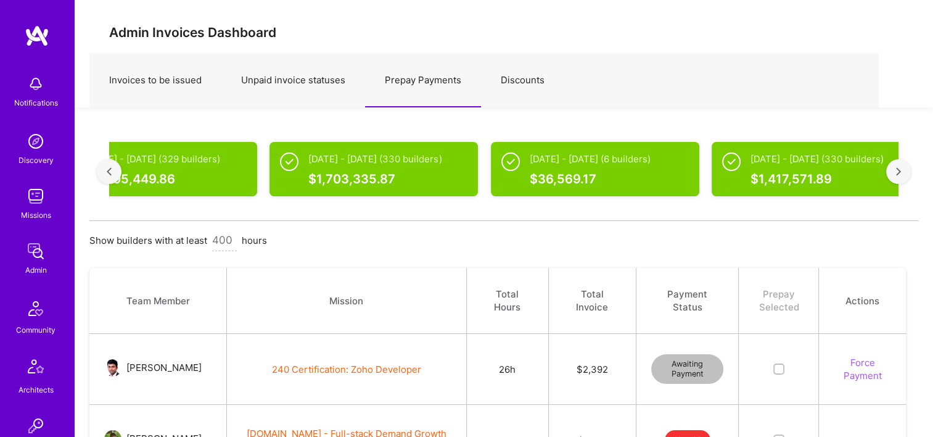
click at [903, 172] on div at bounding box center [898, 171] width 25 height 25
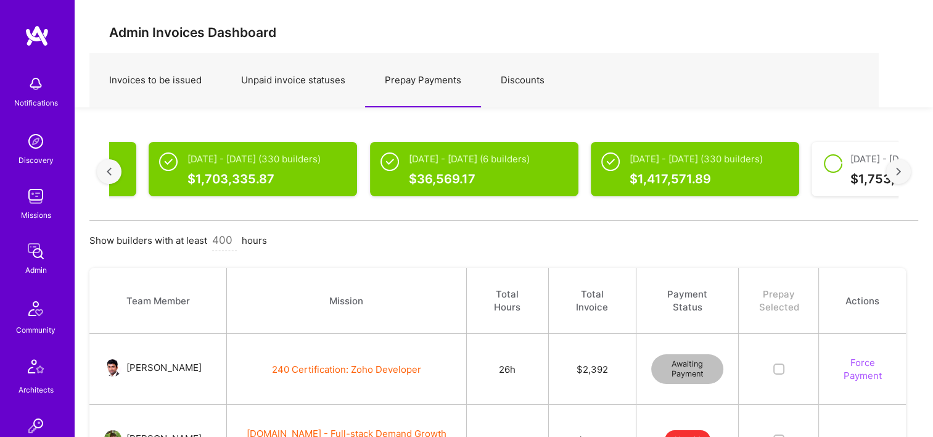
click at [903, 172] on div at bounding box center [898, 171] width 25 height 25
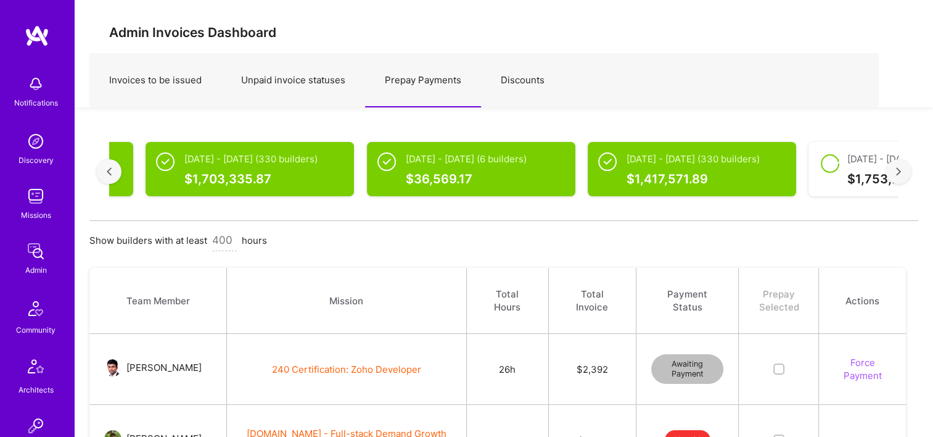
click at [903, 172] on div at bounding box center [898, 171] width 25 height 25
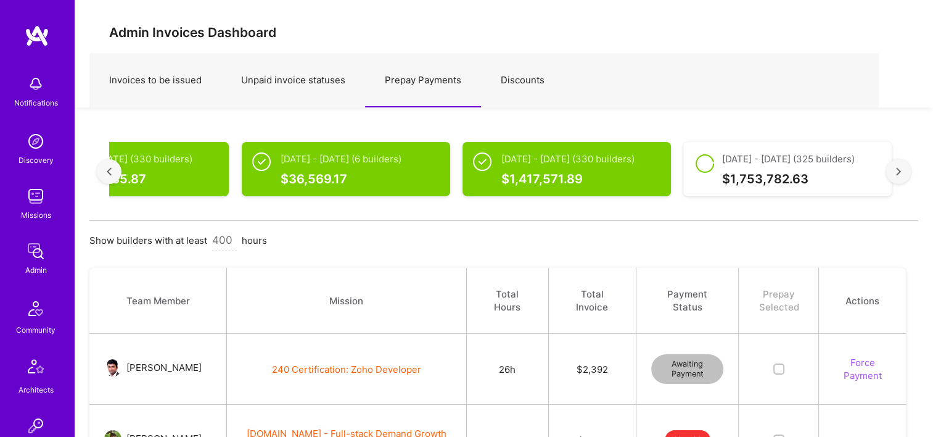
click at [903, 172] on div at bounding box center [898, 171] width 25 height 25
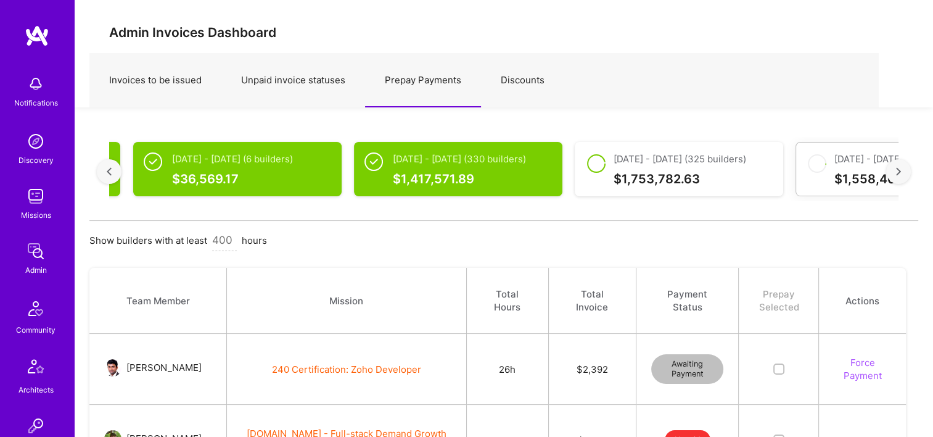
click at [903, 172] on div at bounding box center [898, 171] width 25 height 25
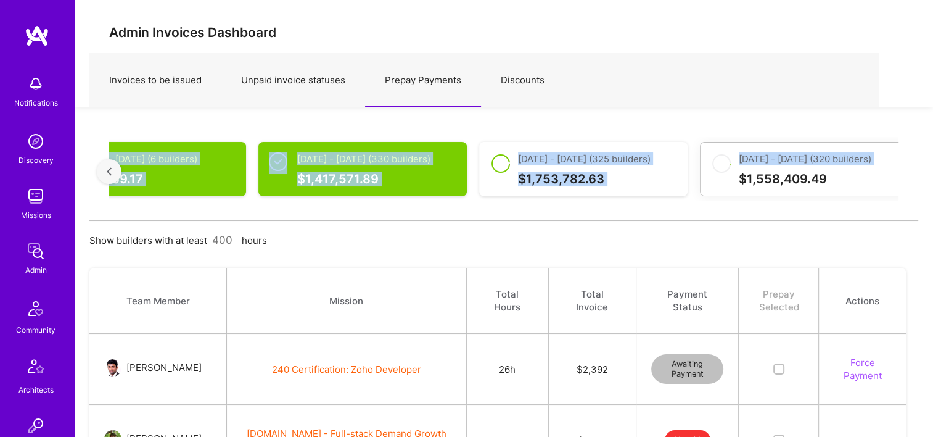
click at [903, 172] on div "[DATE] - [DATE] (320 builders) $ 1,578,798.94 [DATE] - [DATE] (310 builders) $ …" at bounding box center [503, 171] width 829 height 99
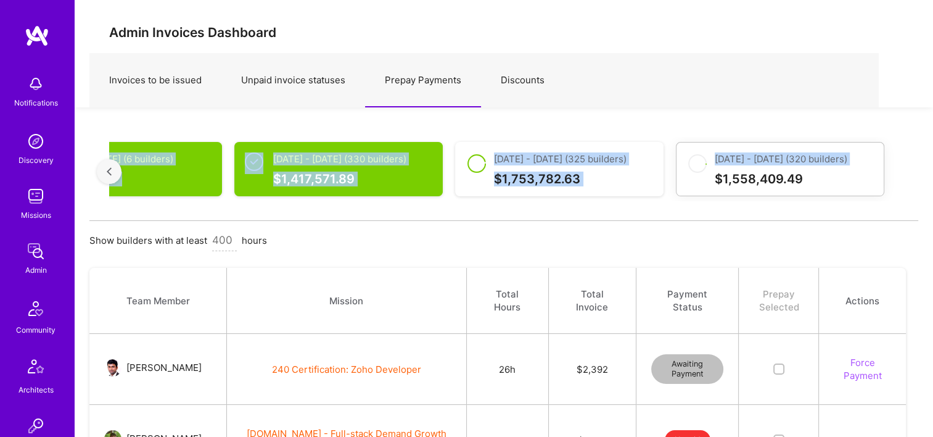
scroll to position [0, 3638]
click at [903, 172] on div "[DATE] - [DATE] (320 builders) $ 1,578,798.94 [DATE] - [DATE] (310 builders) $ …" at bounding box center [503, 171] width 829 height 99
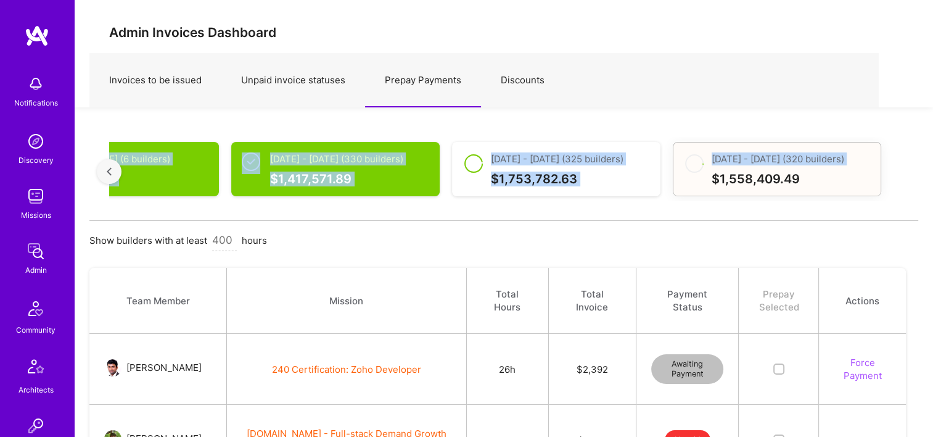
drag, startPoint x: 903, startPoint y: 172, endPoint x: 844, endPoint y: 170, distance: 58.6
click at [844, 170] on div "[DATE] - [DATE] (320 builders) $ 1,558,409.49" at bounding box center [777, 169] width 209 height 54
click at [750, 178] on div "$ 1,558,409.49" at bounding box center [791, 179] width 159 height 13
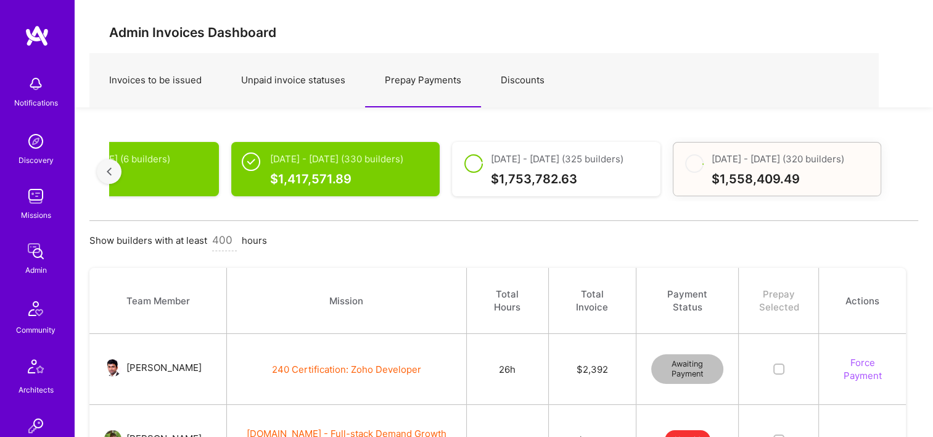
click at [742, 188] on div "[DATE] - [DATE] (320 builders) $ 1,558,409.49" at bounding box center [777, 169] width 209 height 54
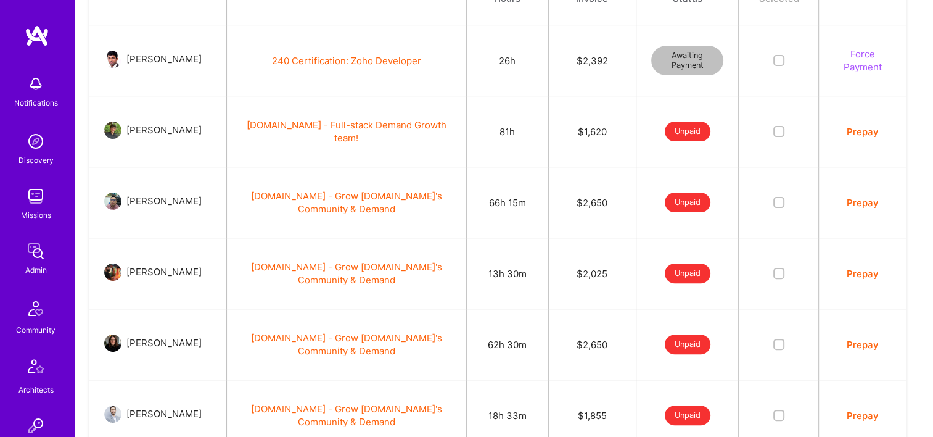
click at [851, 136] on button "Prepay" at bounding box center [863, 131] width 32 height 13
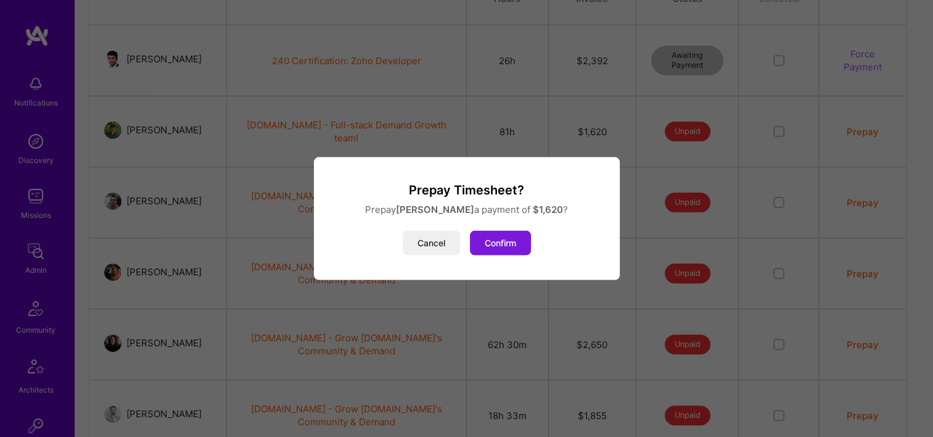
click at [535, 247] on div "Cancel Confirm" at bounding box center [467, 243] width 276 height 25
click at [526, 247] on button "Confirm" at bounding box center [500, 243] width 61 height 25
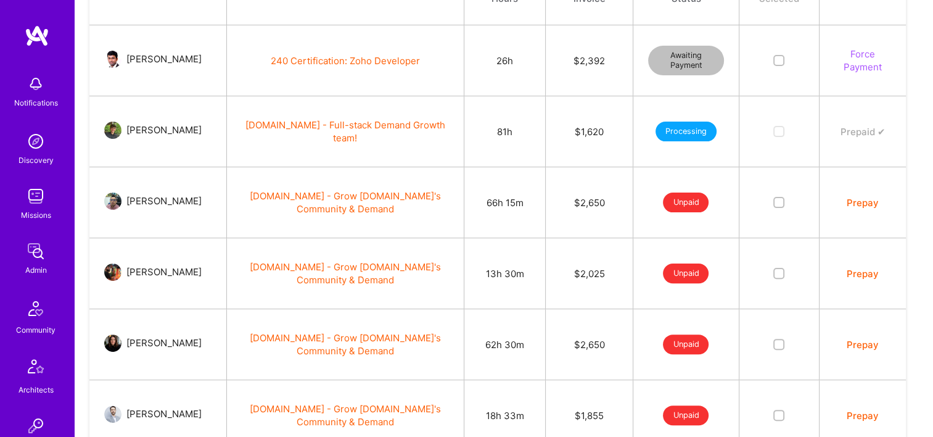
click at [857, 202] on button "Prepay" at bounding box center [863, 202] width 32 height 13
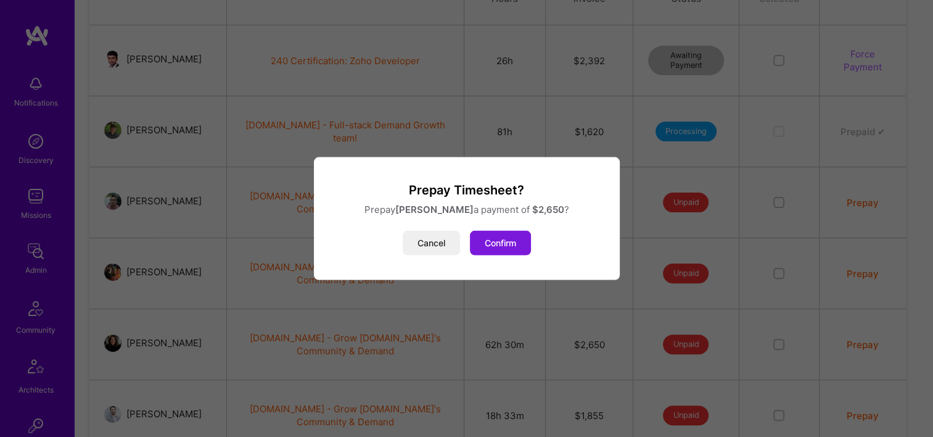
click at [477, 247] on button "Confirm" at bounding box center [500, 243] width 61 height 25
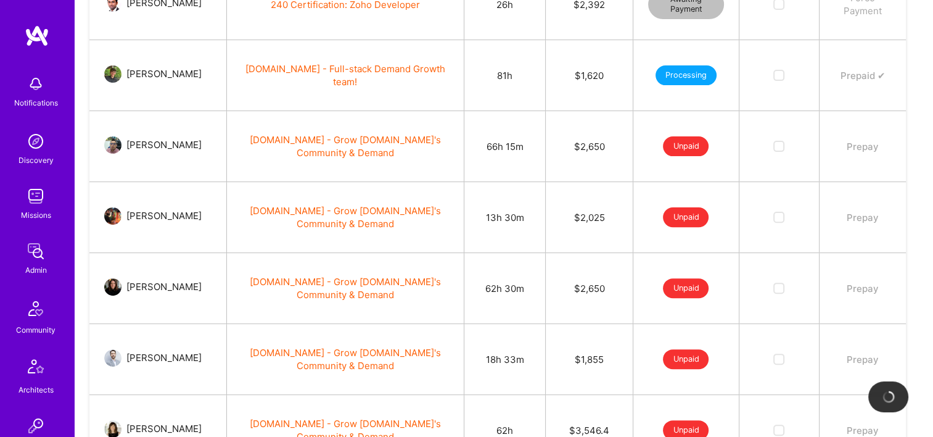
scroll to position [432, 0]
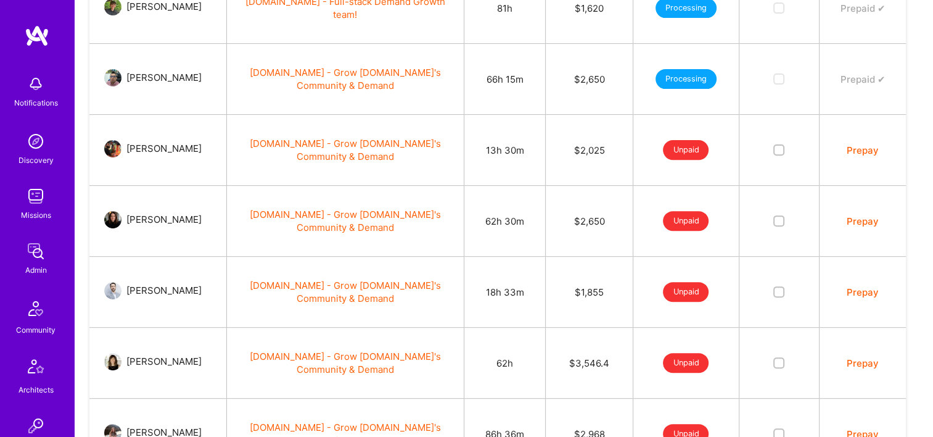
click at [862, 152] on button "Prepay" at bounding box center [863, 150] width 32 height 13
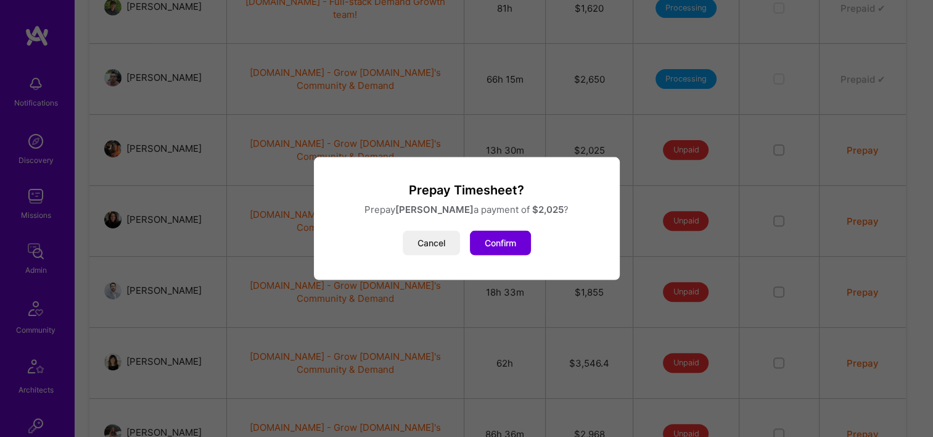
click at [456, 270] on div "Prepay Timesheet? Prepay [PERSON_NAME] a payment of $ 2,025 ? Cancel Confirm" at bounding box center [467, 218] width 306 height 123
click at [498, 244] on button "Confirm" at bounding box center [500, 243] width 61 height 25
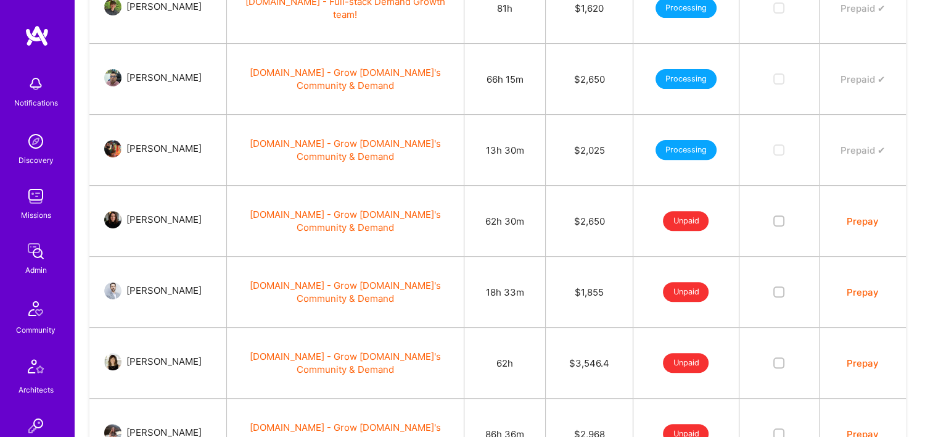
click at [861, 221] on button "Prepay" at bounding box center [863, 221] width 32 height 13
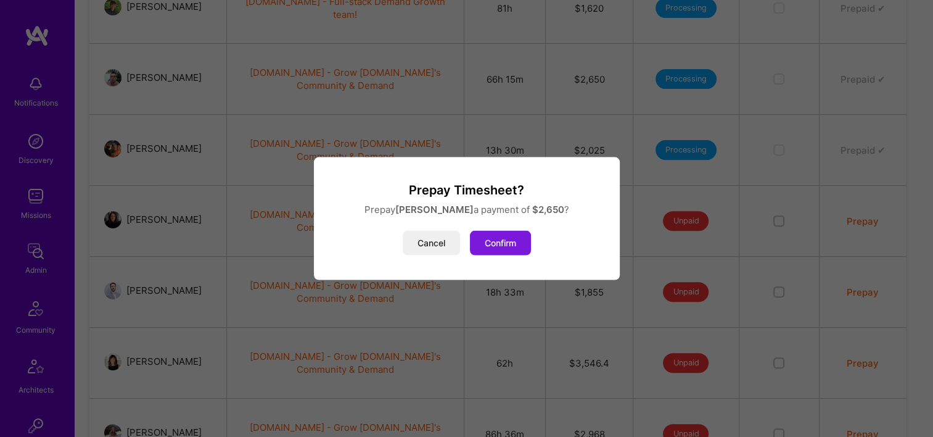
click at [514, 239] on button "Confirm" at bounding box center [500, 243] width 61 height 25
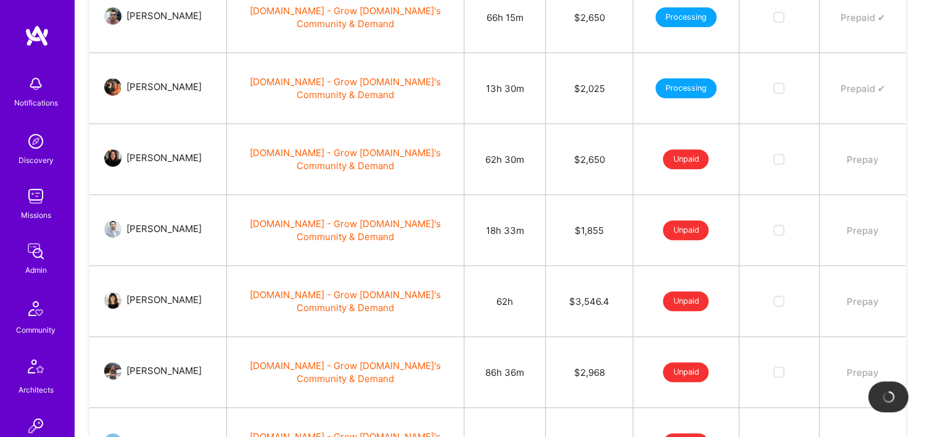
scroll to position [555, 0]
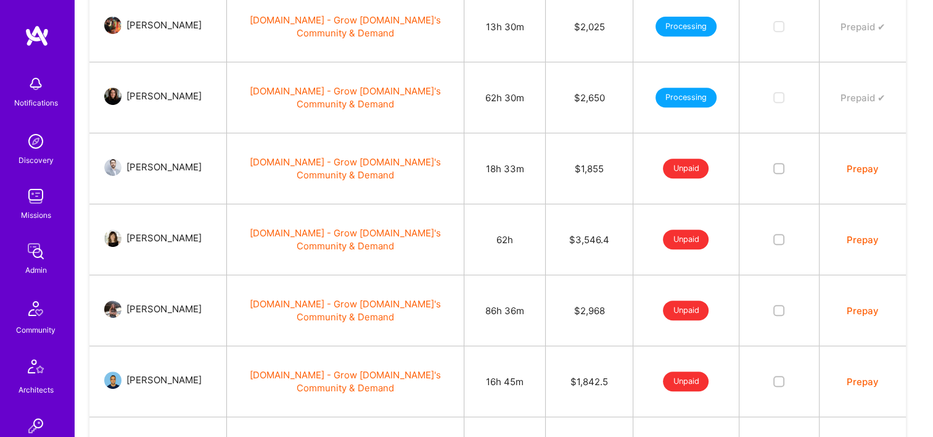
click at [860, 164] on button "Prepay" at bounding box center [863, 168] width 32 height 13
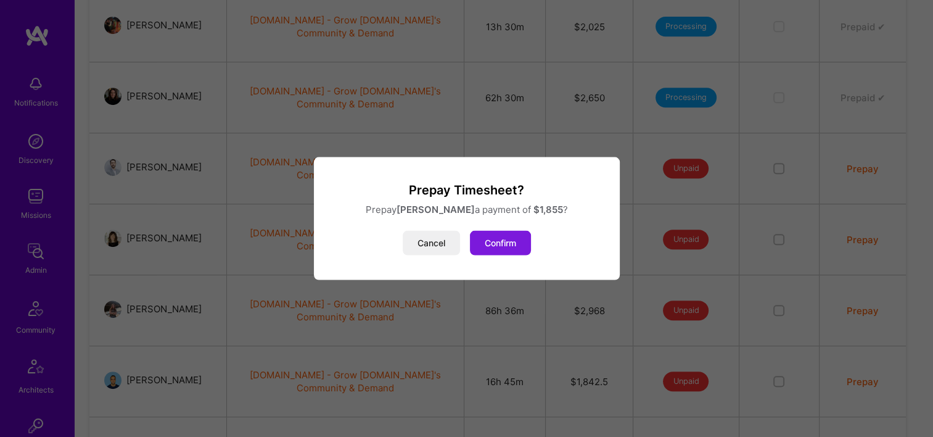
click at [503, 249] on button "Confirm" at bounding box center [500, 243] width 61 height 25
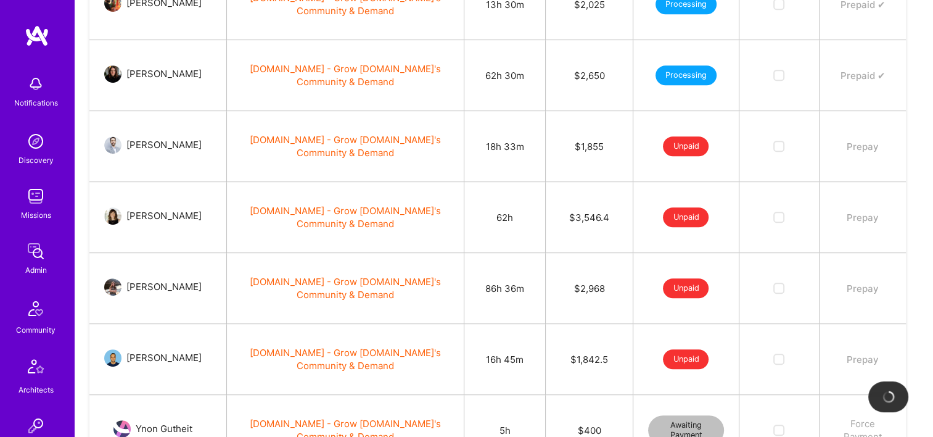
scroll to position [617, 0]
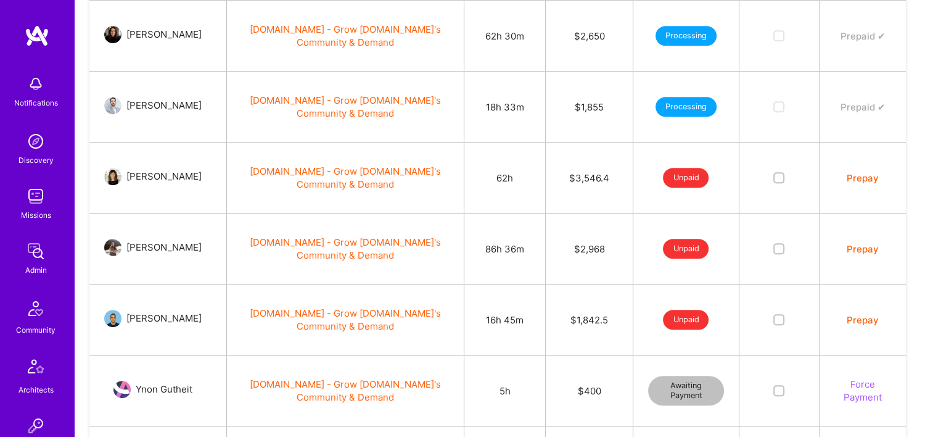
click at [861, 178] on button "Prepay" at bounding box center [863, 177] width 32 height 13
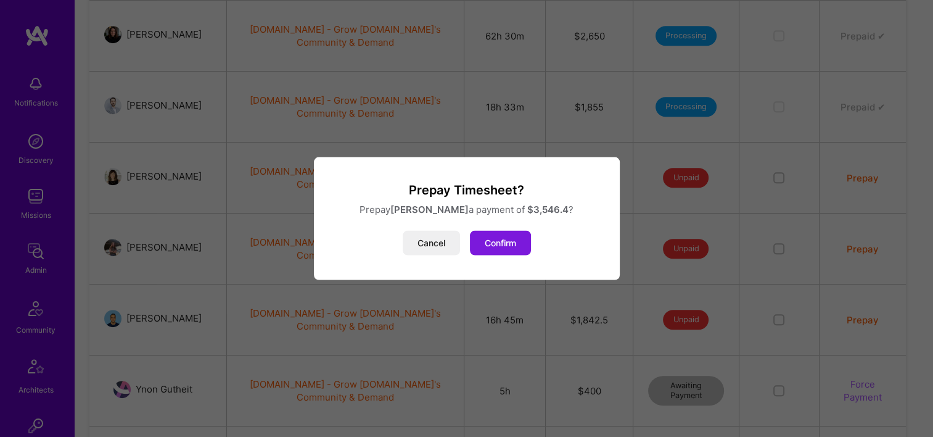
click at [505, 244] on button "Confirm" at bounding box center [500, 243] width 61 height 25
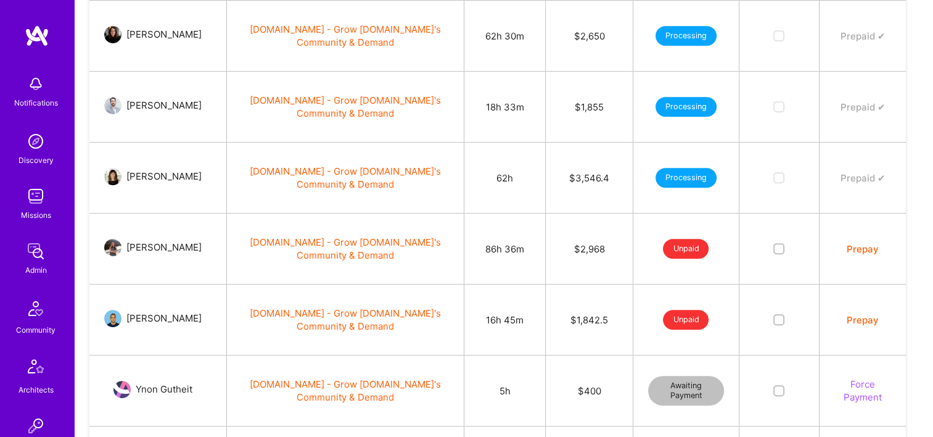
click at [853, 246] on button "Prepay" at bounding box center [863, 248] width 32 height 13
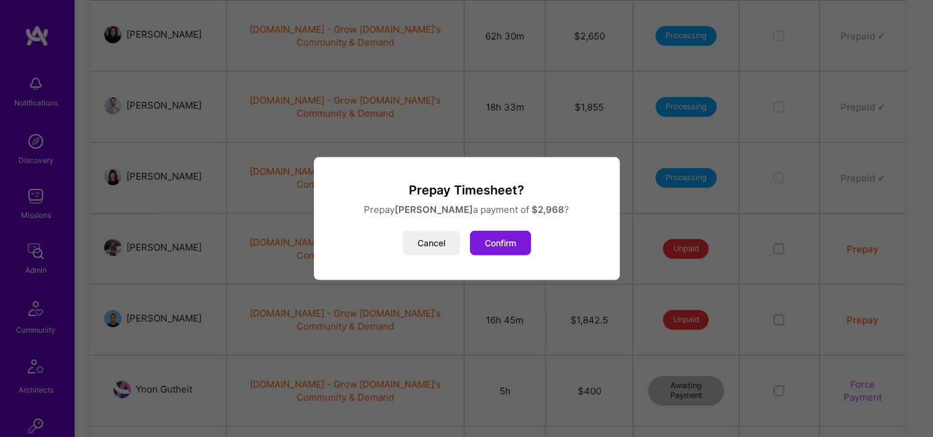
click at [502, 242] on button "Confirm" at bounding box center [500, 243] width 61 height 25
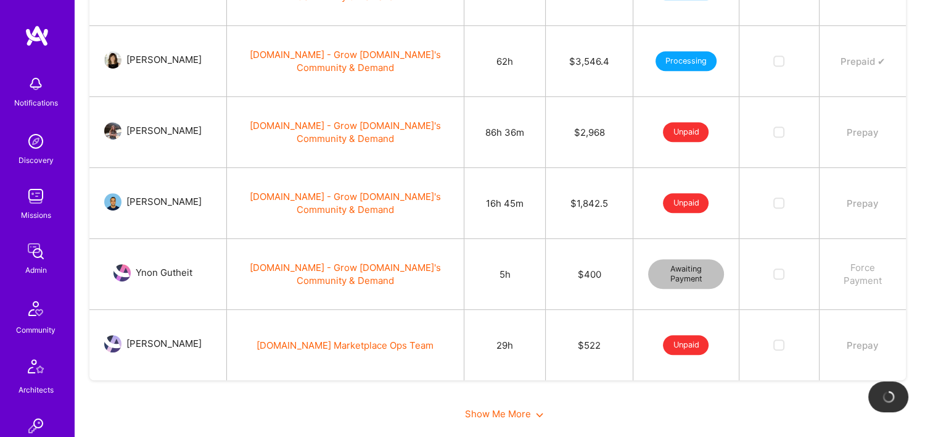
scroll to position [740, 0]
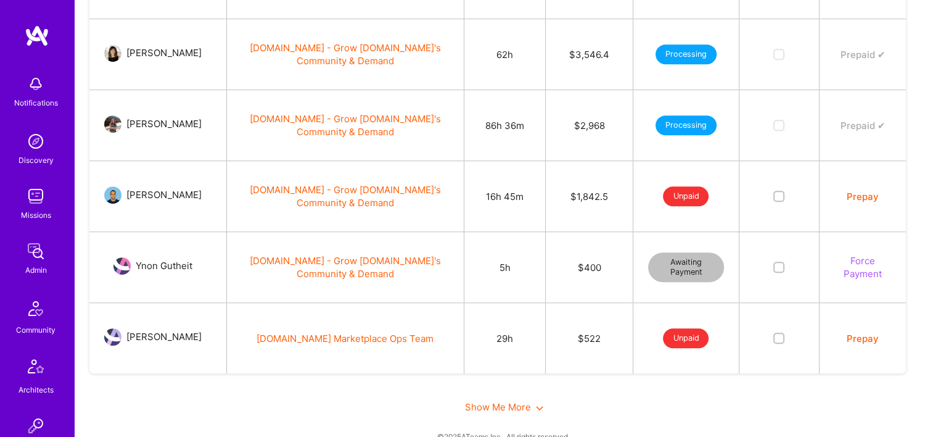
click at [864, 196] on button "Prepay" at bounding box center [863, 196] width 32 height 13
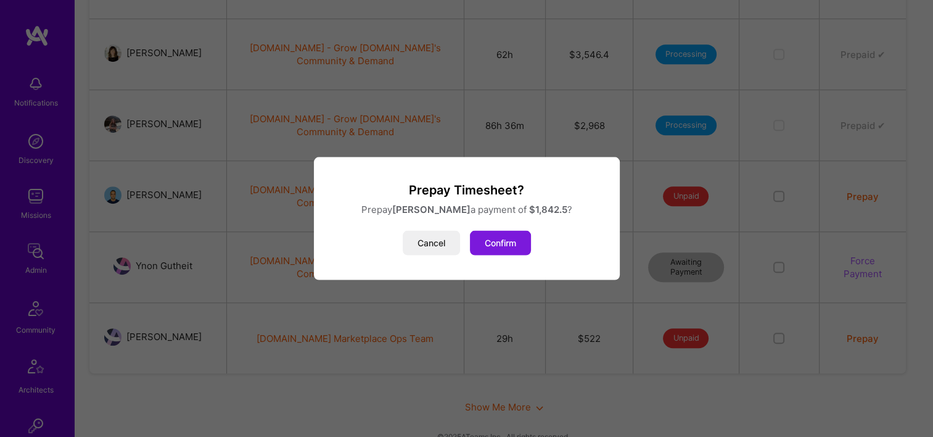
click at [516, 250] on button "Confirm" at bounding box center [500, 243] width 61 height 25
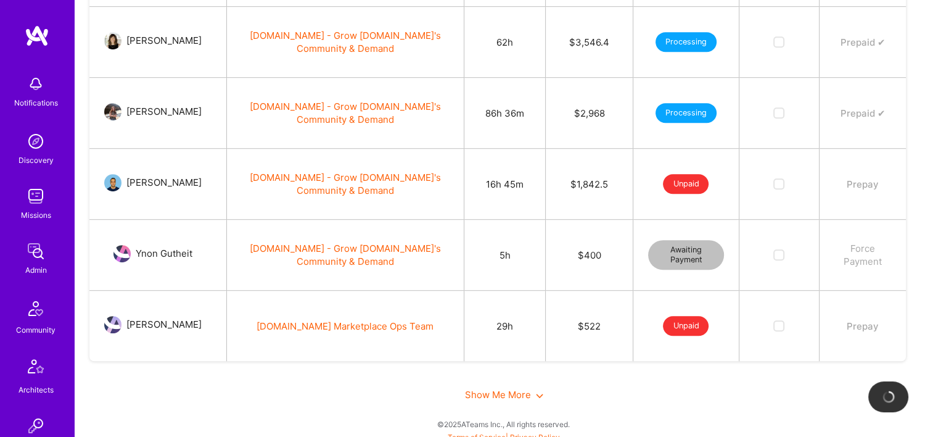
scroll to position [760, 0]
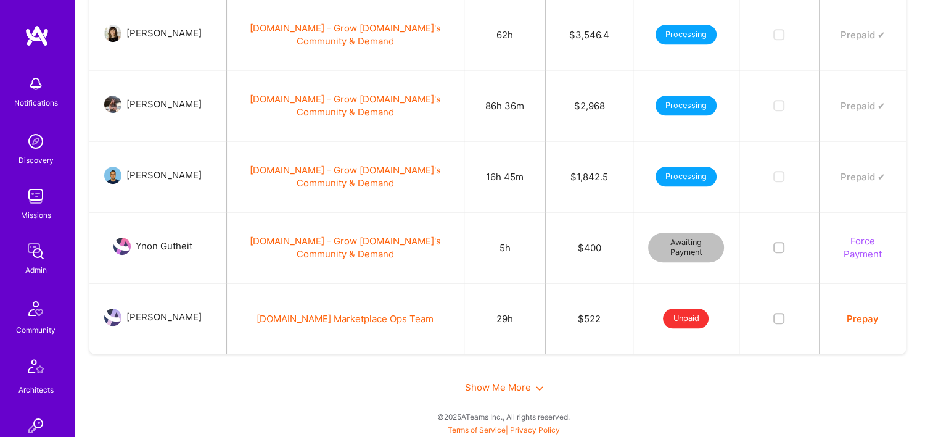
click at [849, 253] on button "Force Payment" at bounding box center [863, 247] width 57 height 26
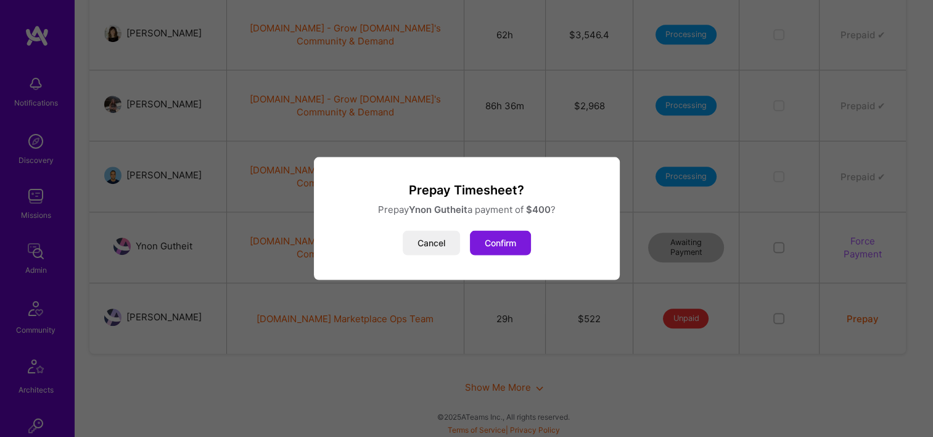
click at [508, 249] on button "Confirm" at bounding box center [500, 243] width 61 height 25
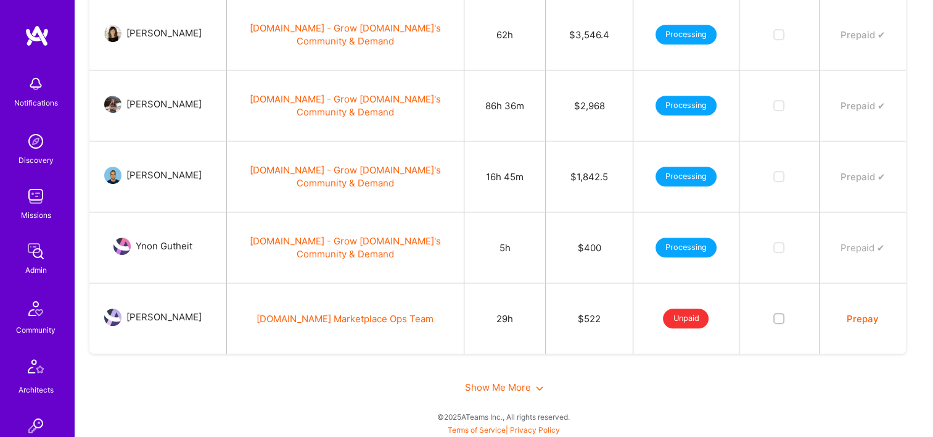
click at [863, 316] on button "Prepay" at bounding box center [863, 318] width 32 height 13
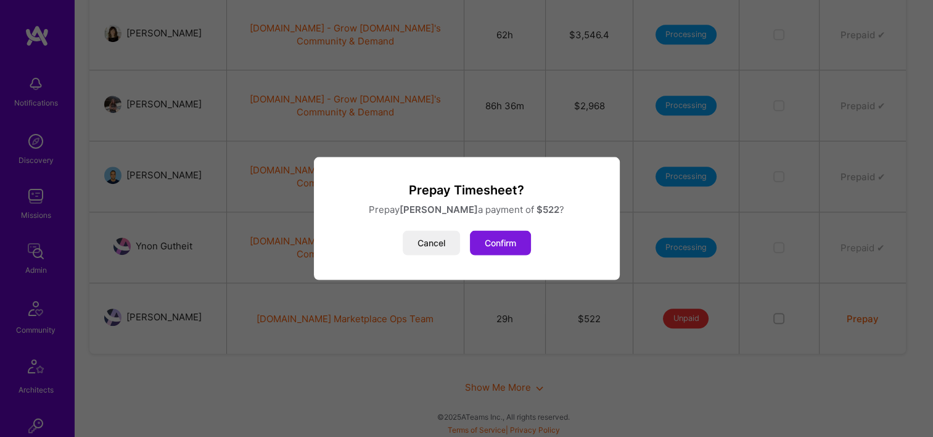
click at [507, 247] on button "Confirm" at bounding box center [500, 243] width 61 height 25
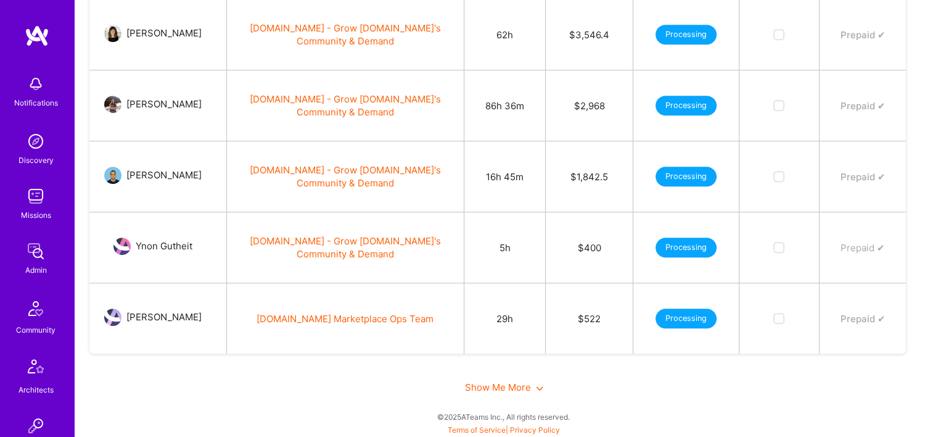
click at [502, 385] on span "Show Me More" at bounding box center [504, 387] width 78 height 12
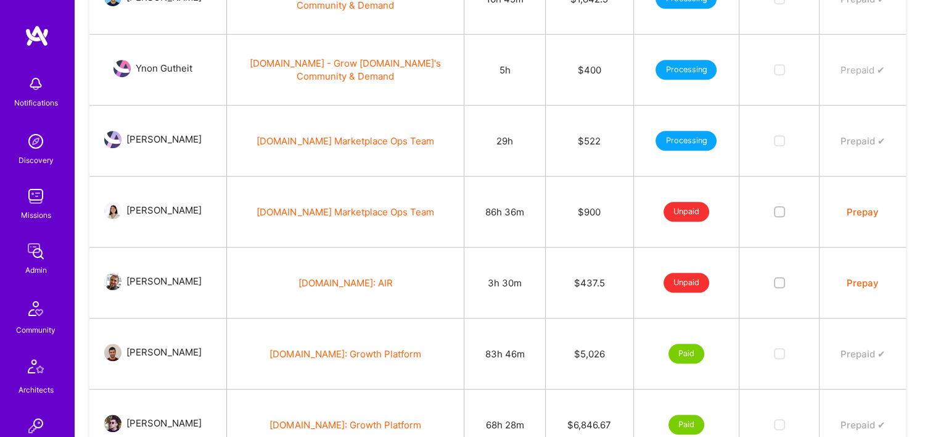
scroll to position [945, 0]
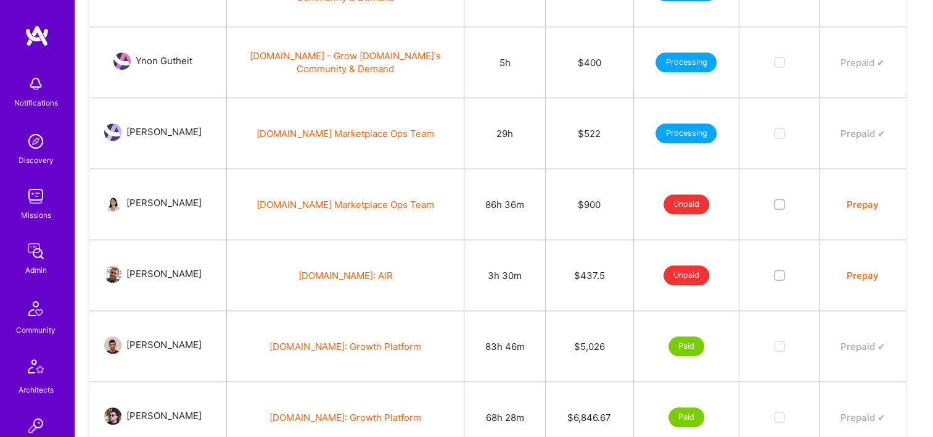
click at [853, 198] on button "Prepay" at bounding box center [863, 204] width 32 height 13
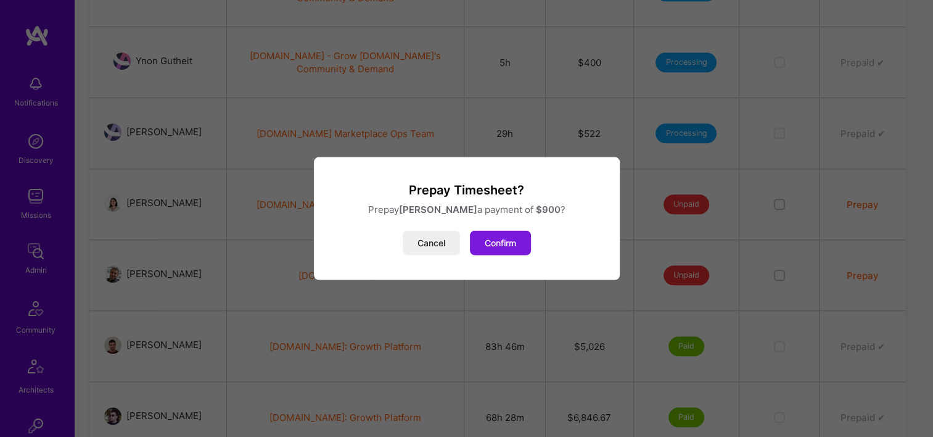
click at [508, 246] on button "Confirm" at bounding box center [500, 243] width 61 height 25
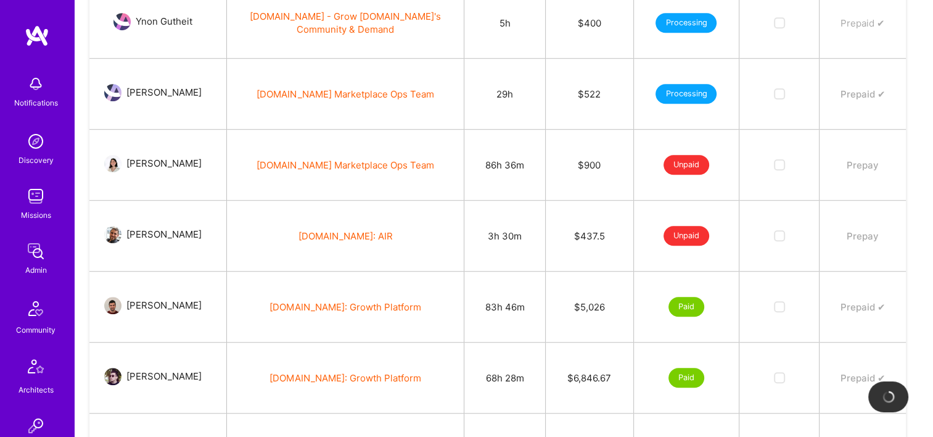
scroll to position [1007, 0]
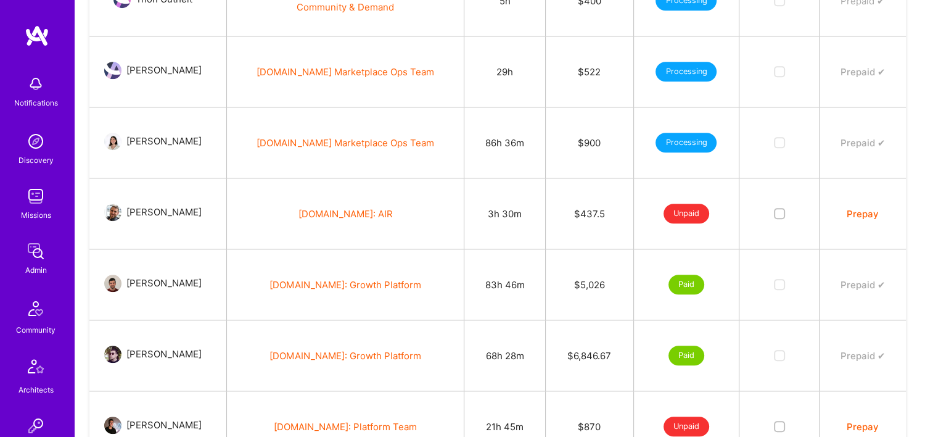
click at [866, 210] on button "Prepay" at bounding box center [863, 213] width 32 height 13
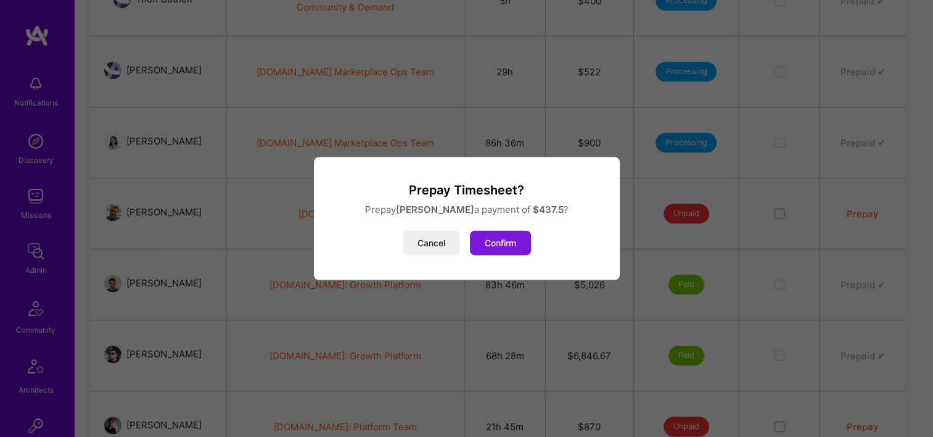
click at [492, 228] on div "Prepay Timesheet? Prepay [PERSON_NAME] a payment of $ 437.5 ? Cancel Confirm" at bounding box center [467, 218] width 276 height 73
click at [517, 250] on button "Confirm" at bounding box center [500, 243] width 61 height 25
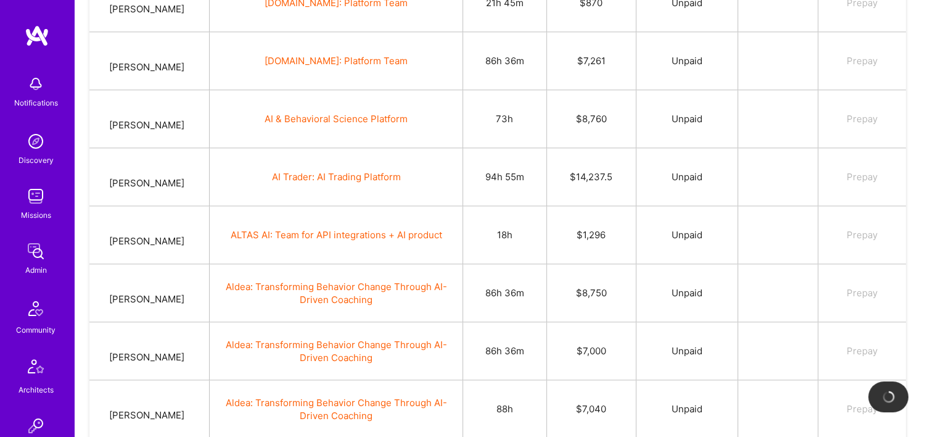
scroll to position [1254, 0]
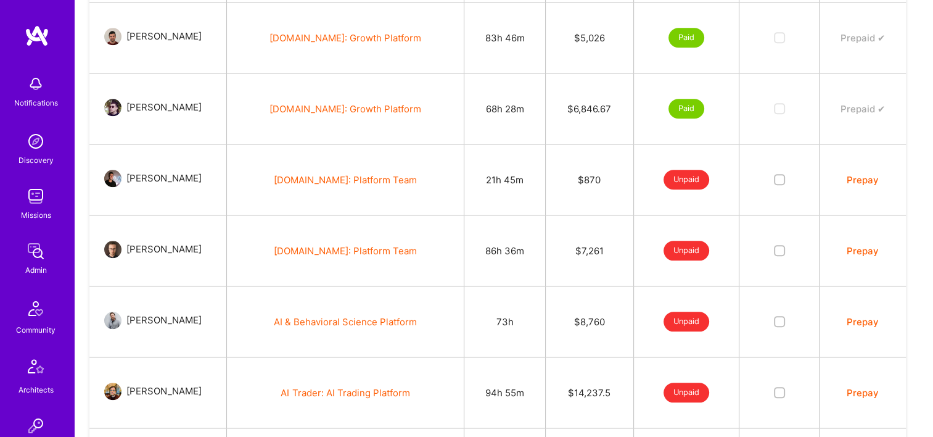
click at [856, 185] on td "Prepay" at bounding box center [863, 179] width 86 height 71
click at [853, 175] on button "Prepay" at bounding box center [863, 179] width 32 height 13
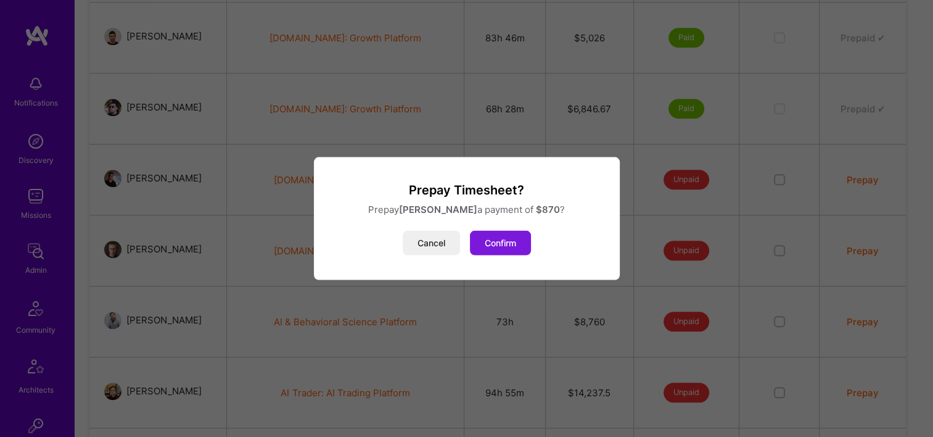
click at [531, 249] on div "Cancel Confirm" at bounding box center [467, 243] width 276 height 25
click at [491, 247] on button "Confirm" at bounding box center [500, 243] width 61 height 25
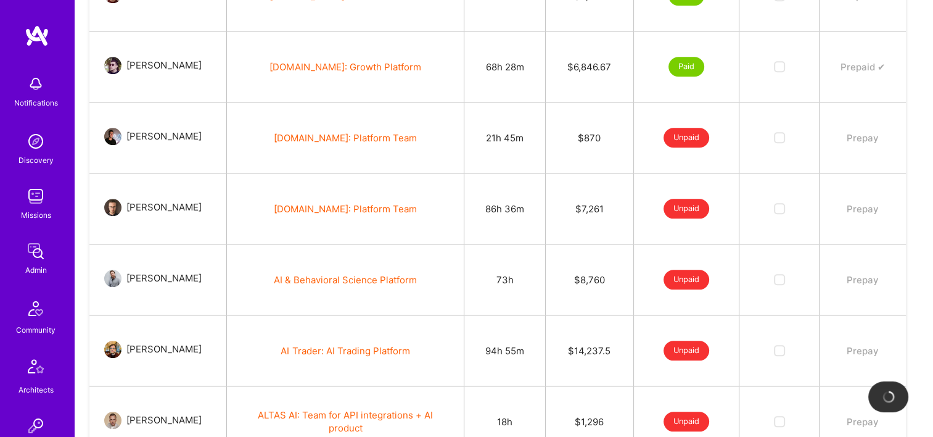
scroll to position [1315, 0]
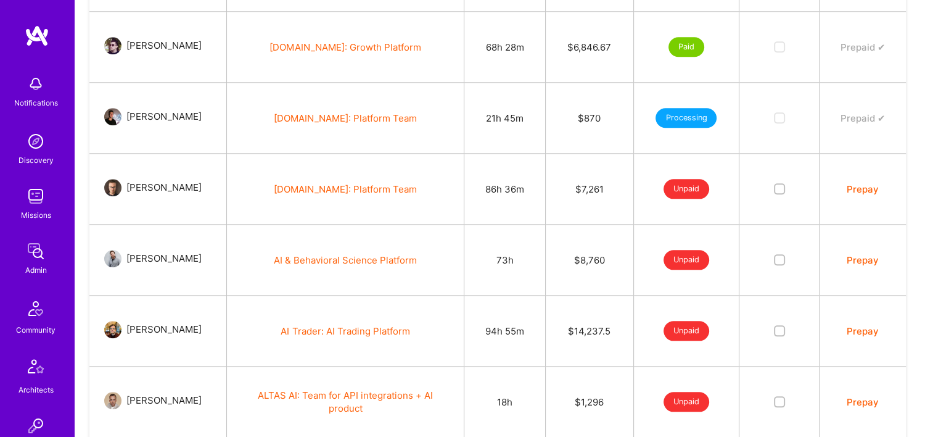
click at [872, 188] on button "Prepay" at bounding box center [863, 189] width 32 height 13
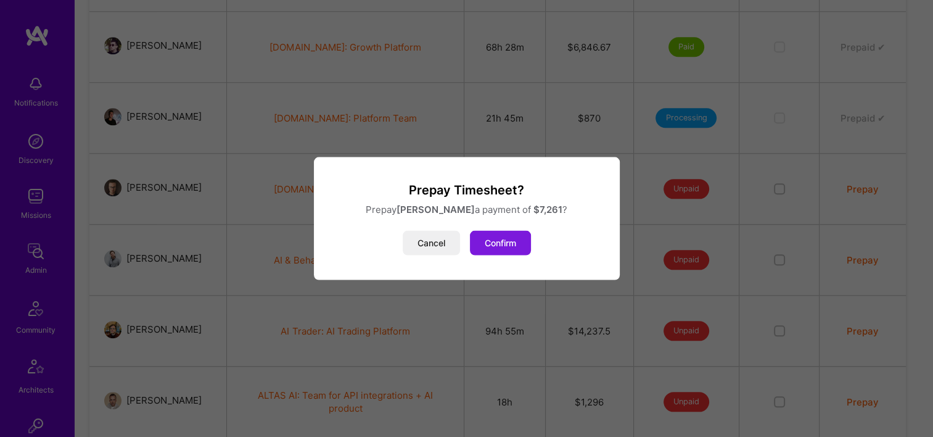
click at [521, 241] on button "Confirm" at bounding box center [500, 243] width 61 height 25
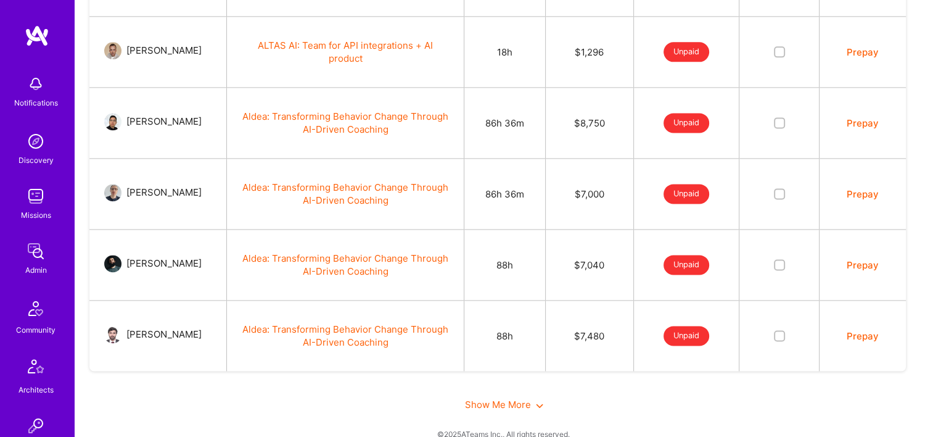
scroll to position [1680, 0]
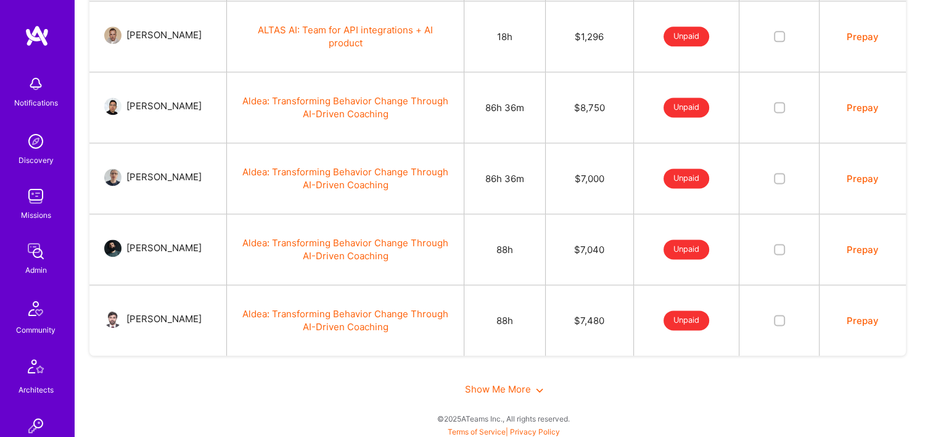
click at [495, 384] on span "Show Me More" at bounding box center [504, 389] width 78 height 12
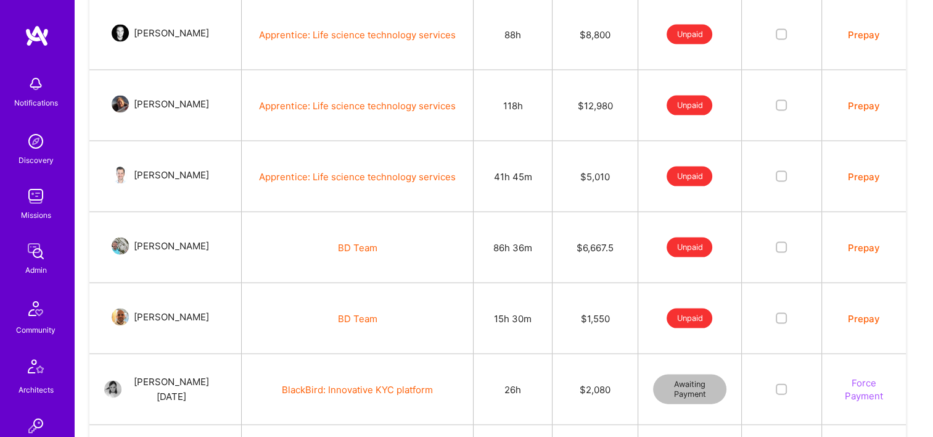
scroll to position [2606, 0]
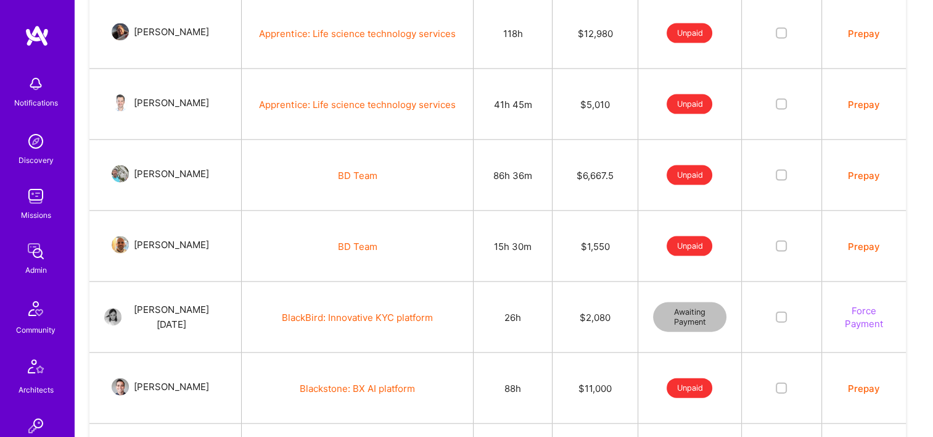
click at [854, 169] on button "Prepay" at bounding box center [864, 175] width 32 height 13
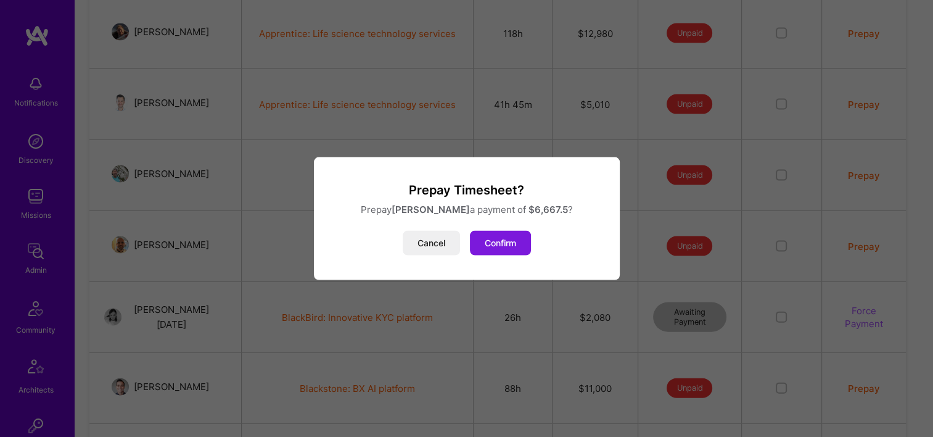
click at [497, 246] on button "Confirm" at bounding box center [500, 243] width 61 height 25
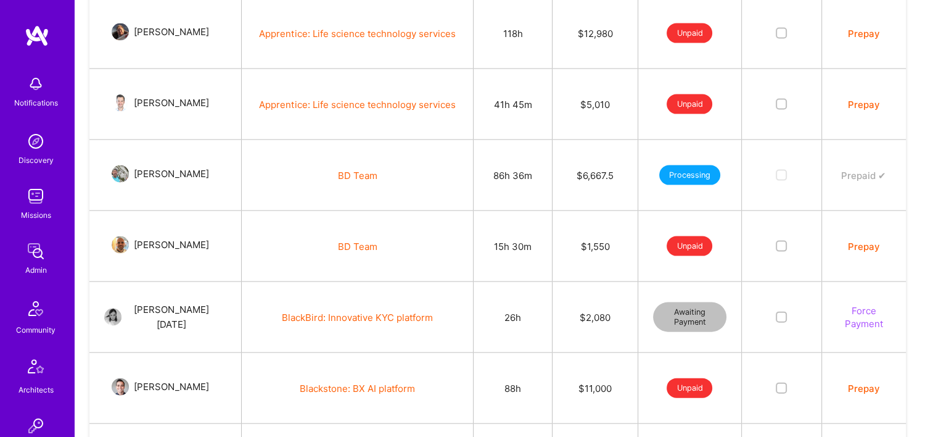
click at [864, 243] on button "Prepay" at bounding box center [864, 246] width 32 height 13
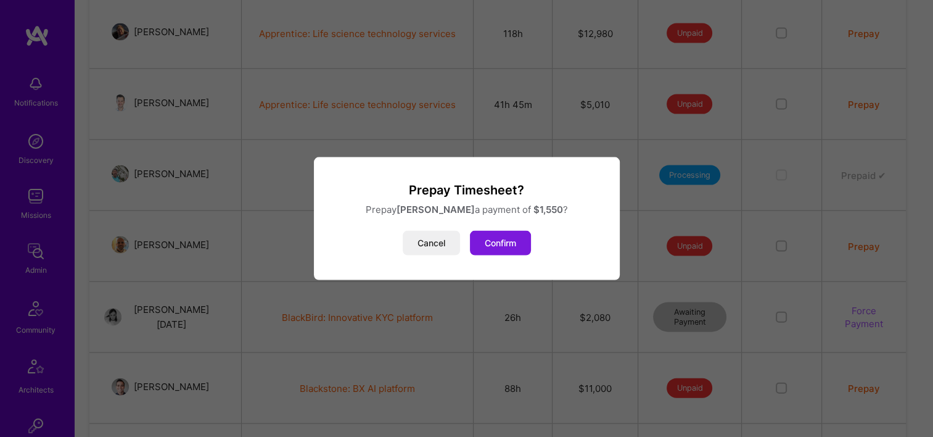
click at [509, 238] on button "Confirm" at bounding box center [500, 243] width 61 height 25
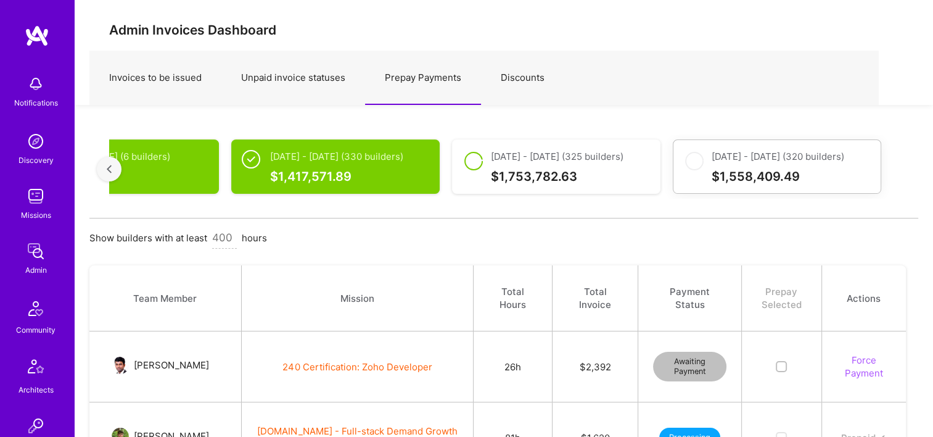
scroll to position [0, 0]
